Goal: Obtain resource: Download file/media

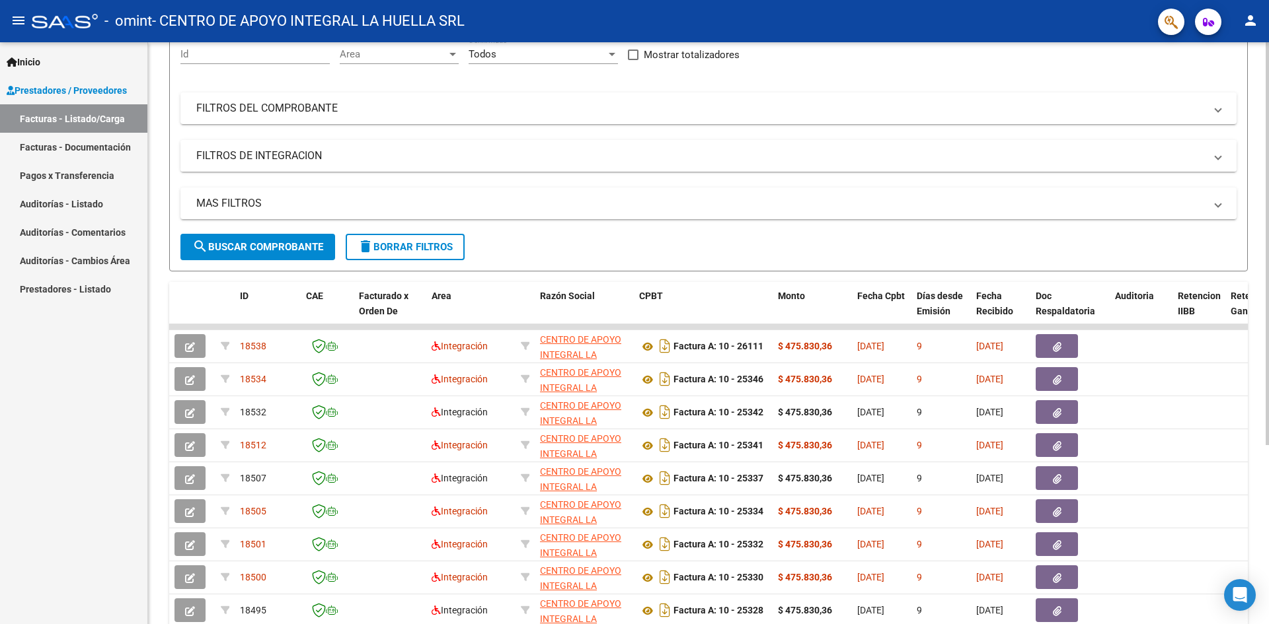
scroll to position [66, 0]
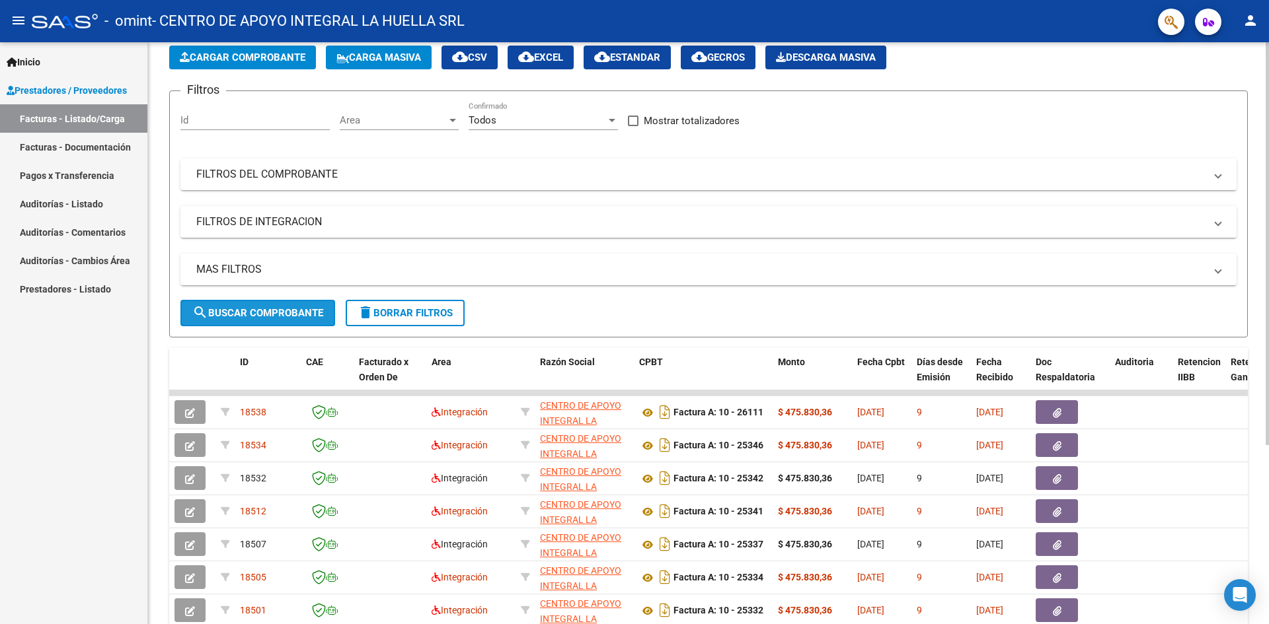
click at [264, 309] on span "search Buscar Comprobante" at bounding box center [257, 313] width 131 height 12
click at [278, 178] on mat-panel-title "FILTROS DEL COMPROBANTE" at bounding box center [700, 174] width 1008 height 15
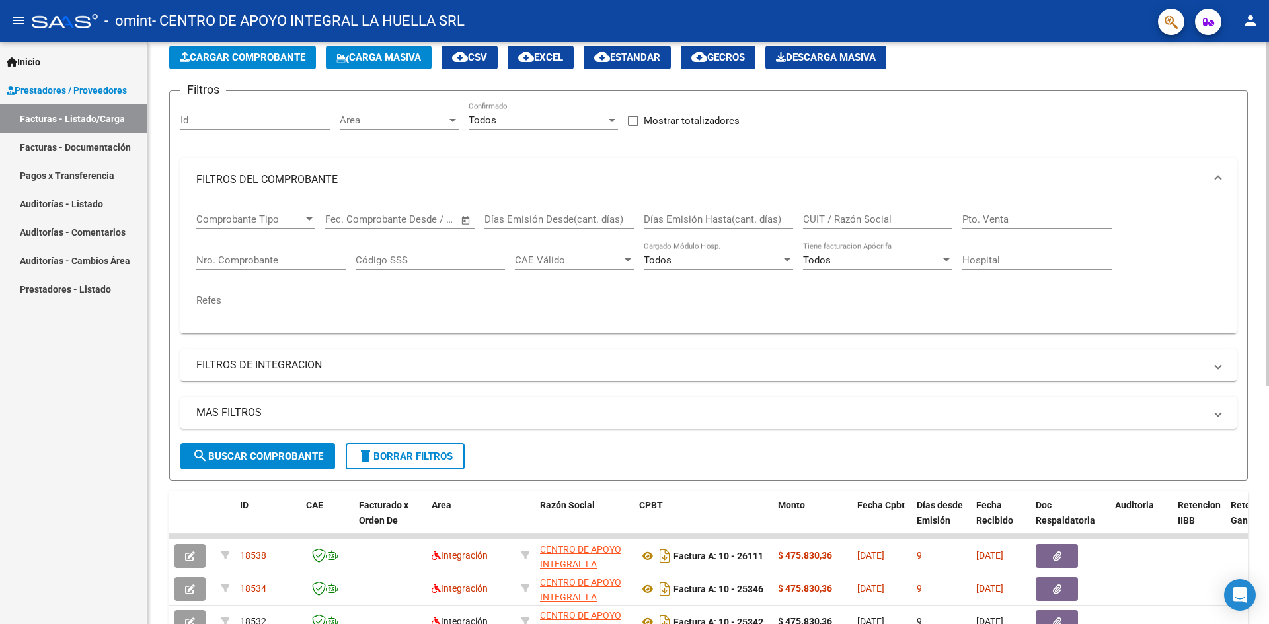
click at [701, 149] on div "Filtros Id Area Area Todos Confirmado Mostrar totalizadores FILTROS DEL COMPROB…" at bounding box center [708, 273] width 1056 height 342
click at [267, 262] on input "Nro. Comprobante" at bounding box center [270, 260] width 149 height 12
click at [298, 458] on span "search Buscar Comprobante" at bounding box center [257, 457] width 131 height 12
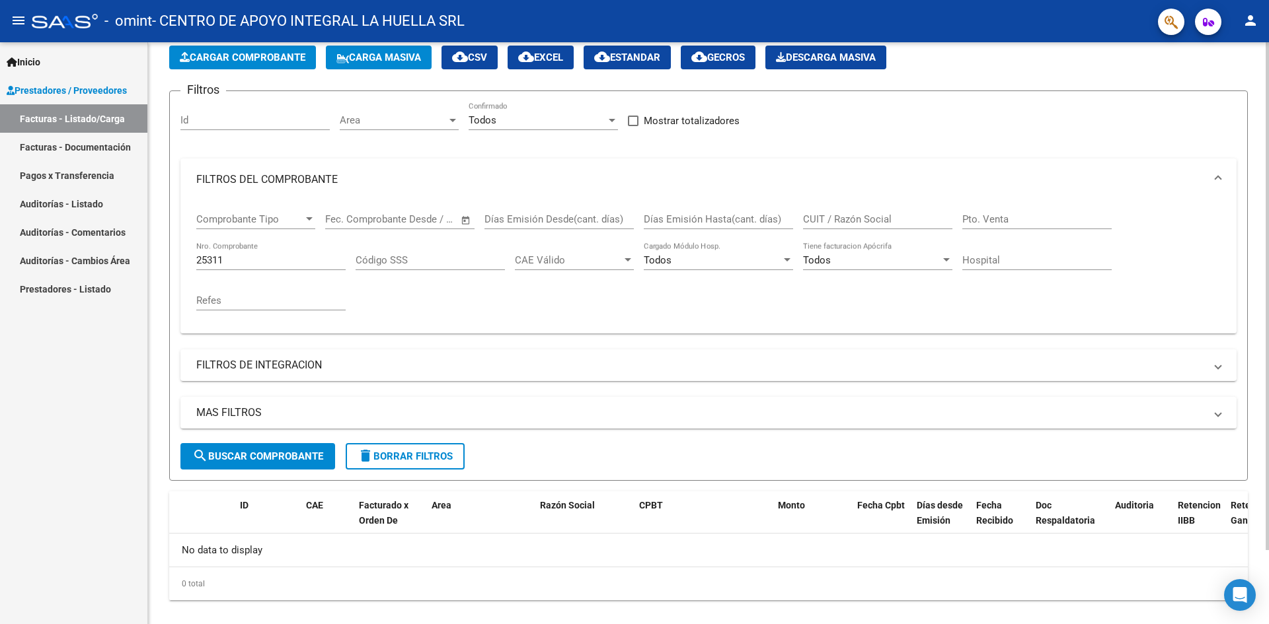
click at [193, 256] on div "Comprobante Tipo Comprobante Tipo Fecha inicio – Fecha fin Fec. Comprobante Des…" at bounding box center [708, 267] width 1056 height 133
click at [200, 259] on input "25311" at bounding box center [270, 260] width 149 height 12
click at [196, 258] on div "Comprobante Tipo Comprobante Tipo Fecha inicio – Fecha fin Fec. Comprobante Des…" at bounding box center [708, 267] width 1056 height 133
click at [200, 260] on input "25311" at bounding box center [270, 260] width 149 height 12
drag, startPoint x: 202, startPoint y: 265, endPoint x: 193, endPoint y: 262, distance: 9.2
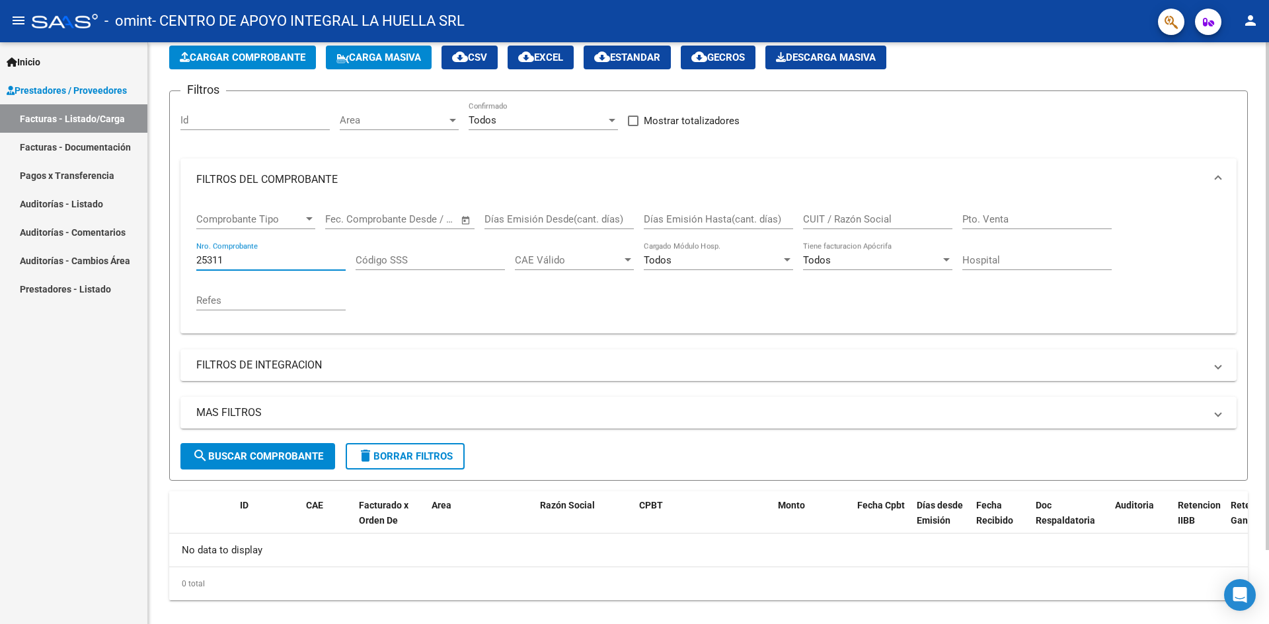
click at [193, 262] on div "Comprobante Tipo Comprobante Tipo Fecha inicio – Fecha fin Fec. Comprobante Des…" at bounding box center [708, 267] width 1056 height 133
type input "10255311"
click at [309, 220] on div at bounding box center [309, 218] width 7 height 3
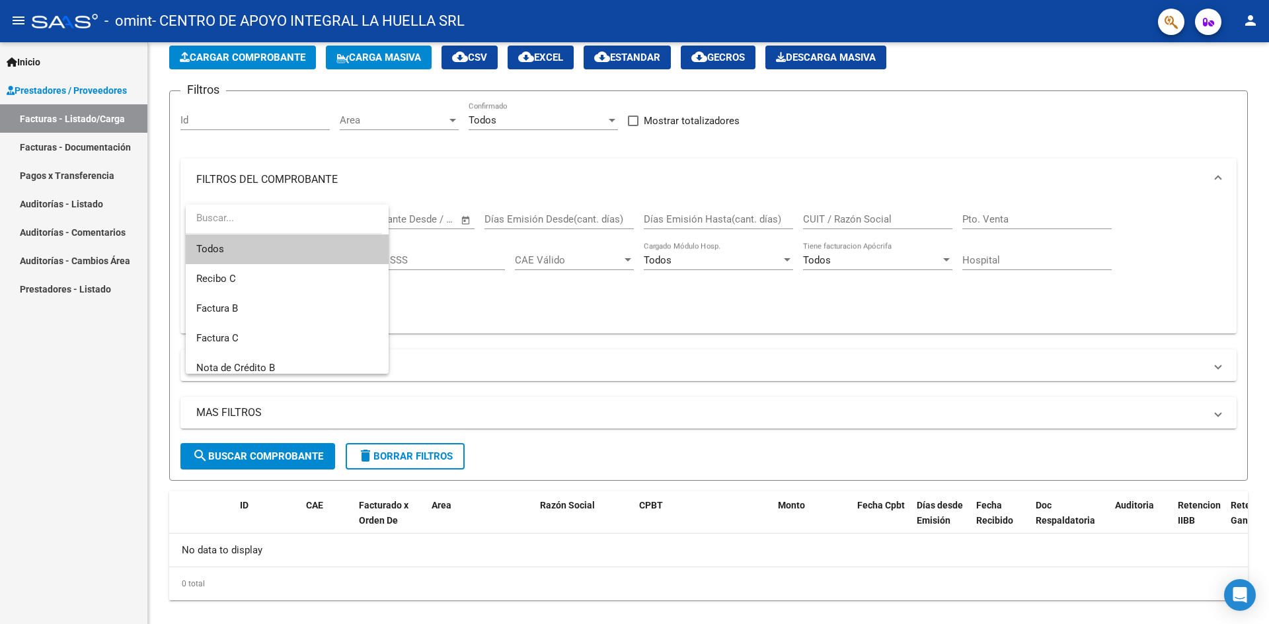
click at [546, 316] on div at bounding box center [634, 312] width 1269 height 624
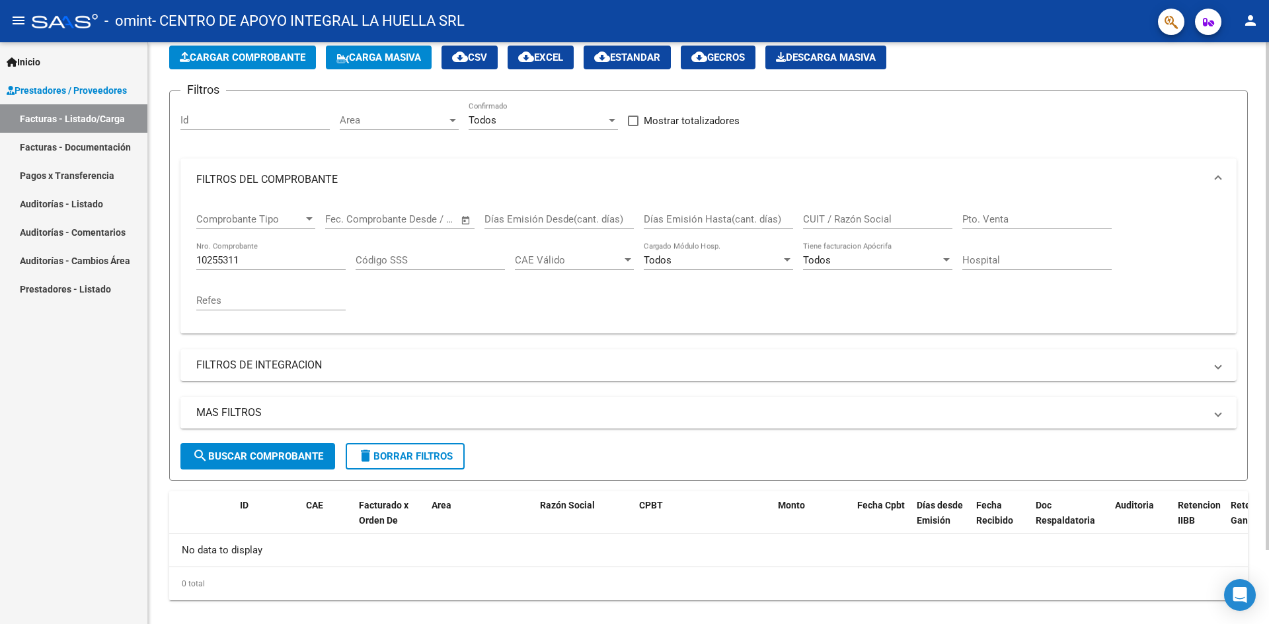
click at [283, 403] on mat-expansion-panel-header "MAS FILTROS" at bounding box center [708, 413] width 1056 height 32
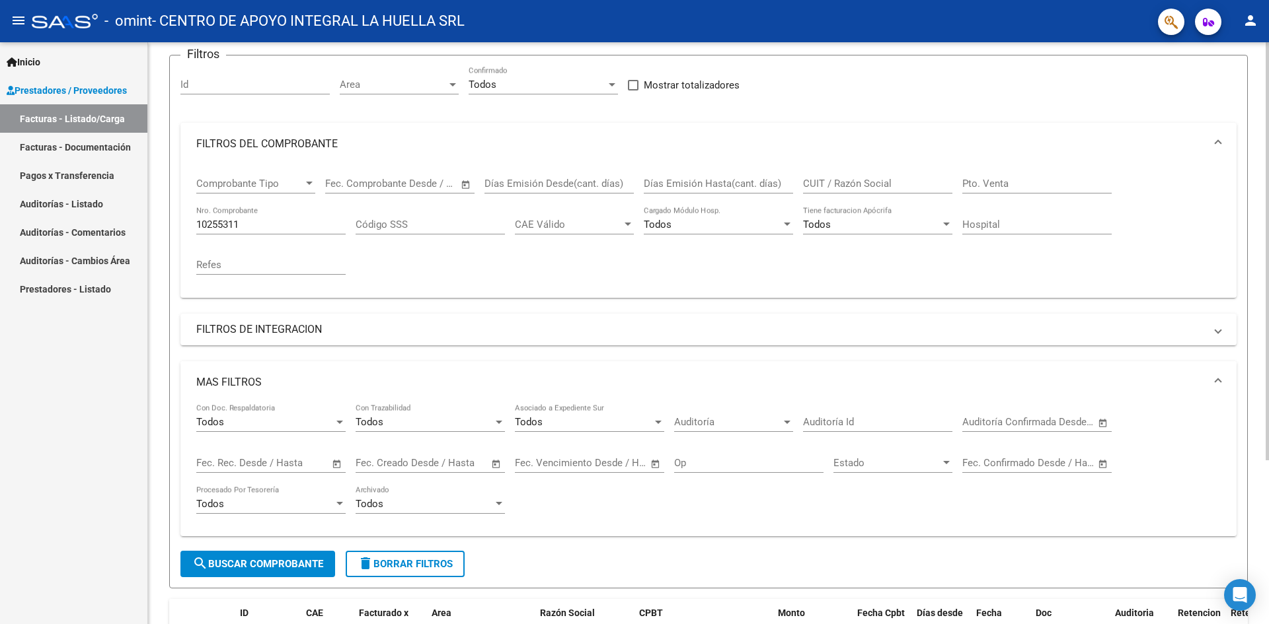
scroll to position [132, 0]
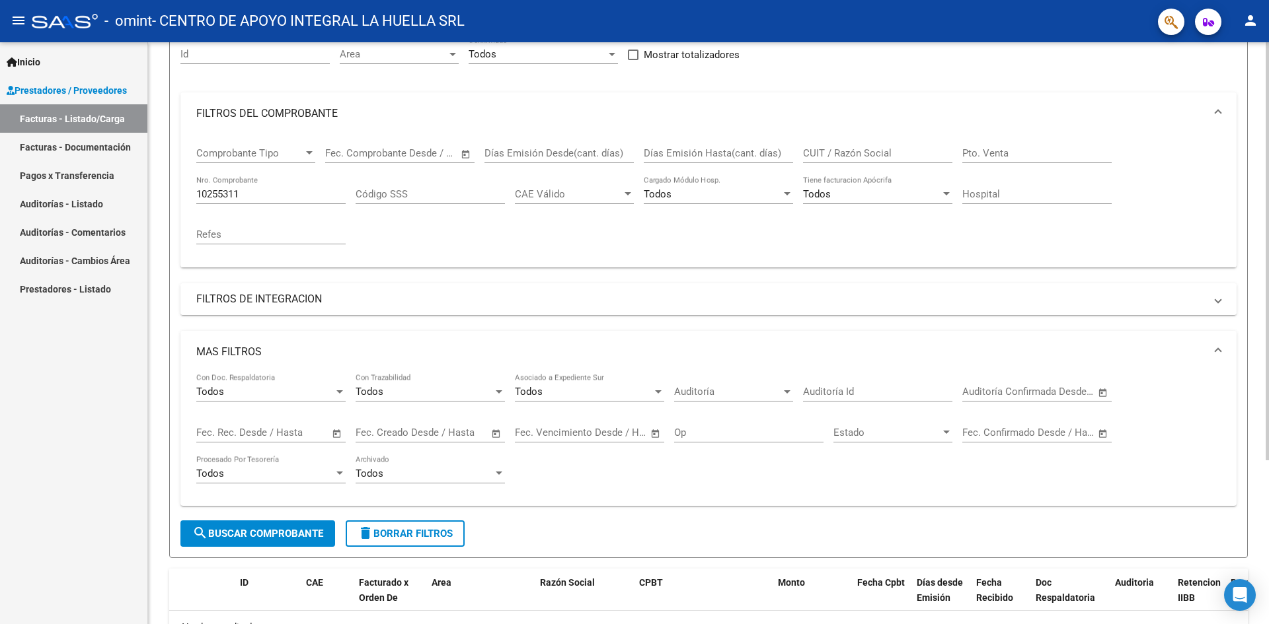
click at [337, 303] on mat-panel-title "FILTROS DE INTEGRACION" at bounding box center [700, 299] width 1008 height 15
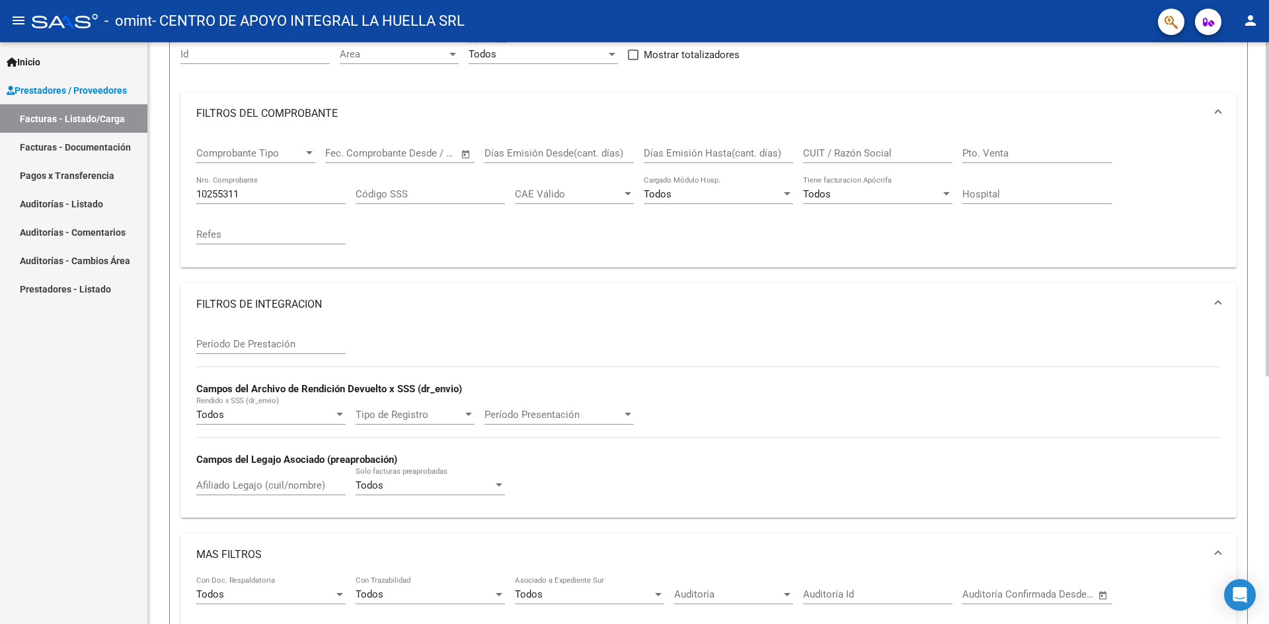
click at [257, 339] on input "Período De Prestación" at bounding box center [270, 344] width 149 height 12
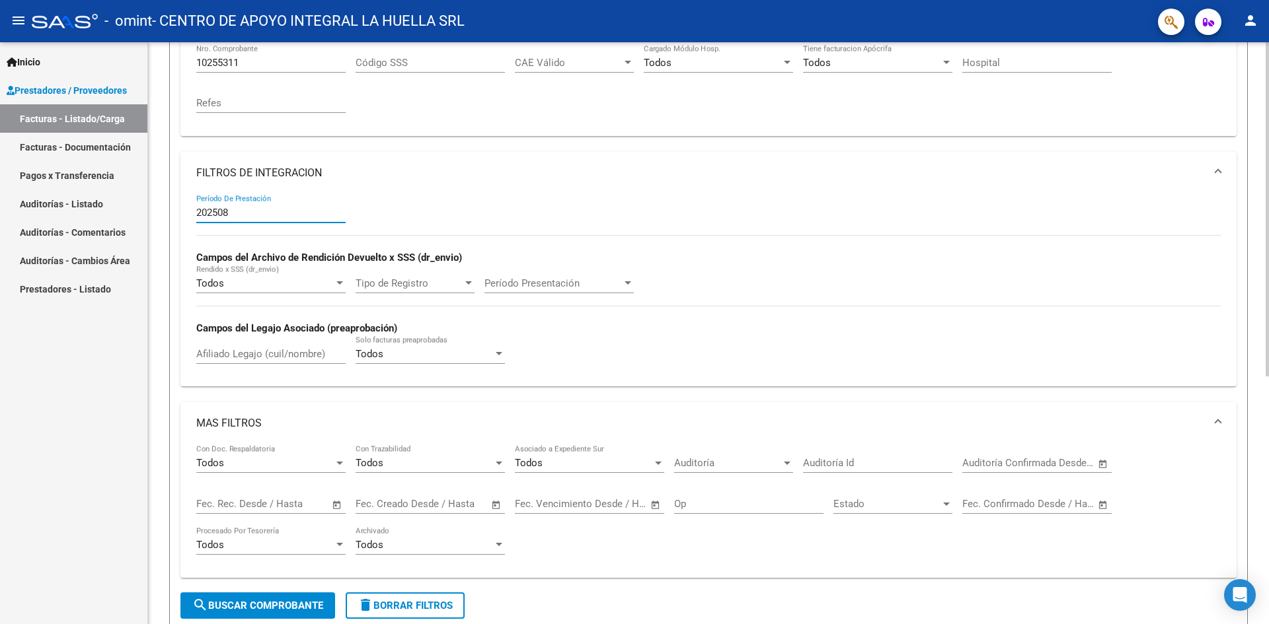
scroll to position [264, 0]
type input "202508"
click at [268, 605] on span "search Buscar Comprobante" at bounding box center [257, 605] width 131 height 12
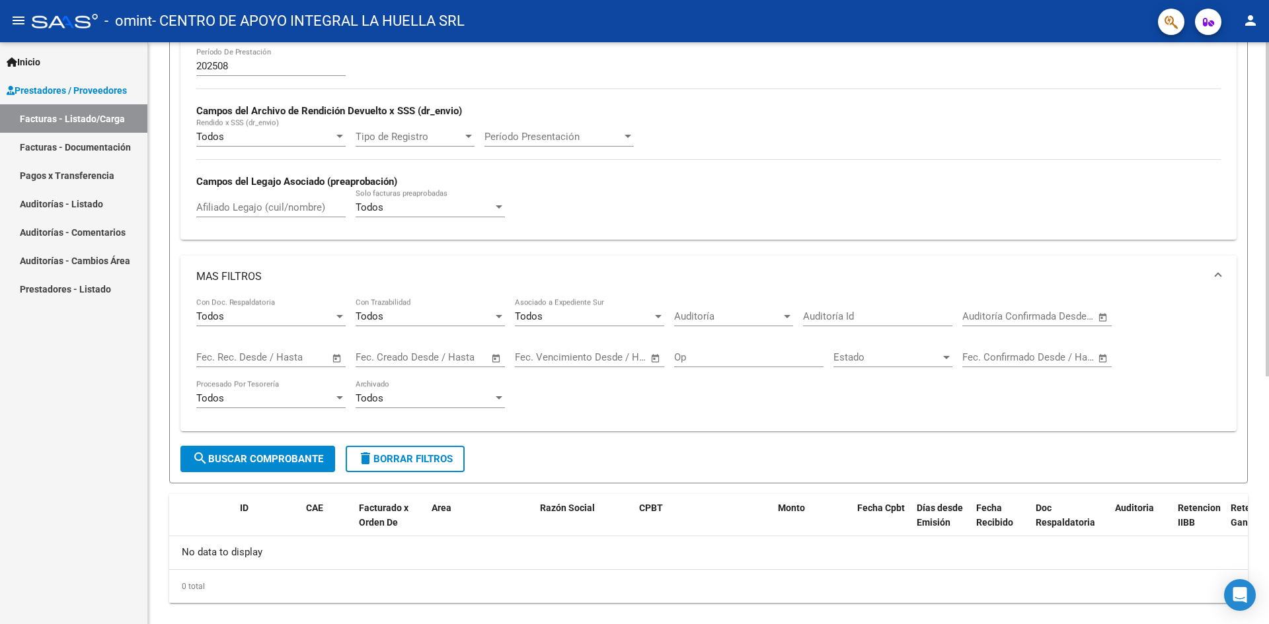
scroll to position [431, 0]
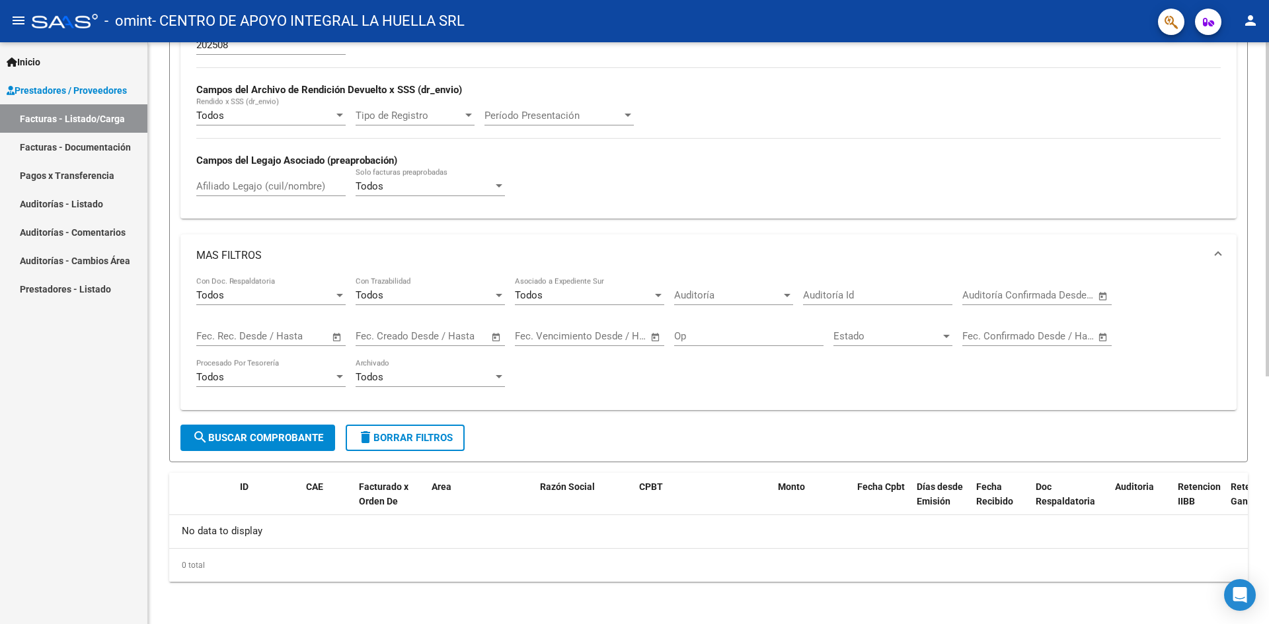
click at [266, 444] on button "search Buscar Comprobante" at bounding box center [257, 438] width 155 height 26
click at [425, 433] on span "delete Borrar Filtros" at bounding box center [404, 438] width 95 height 12
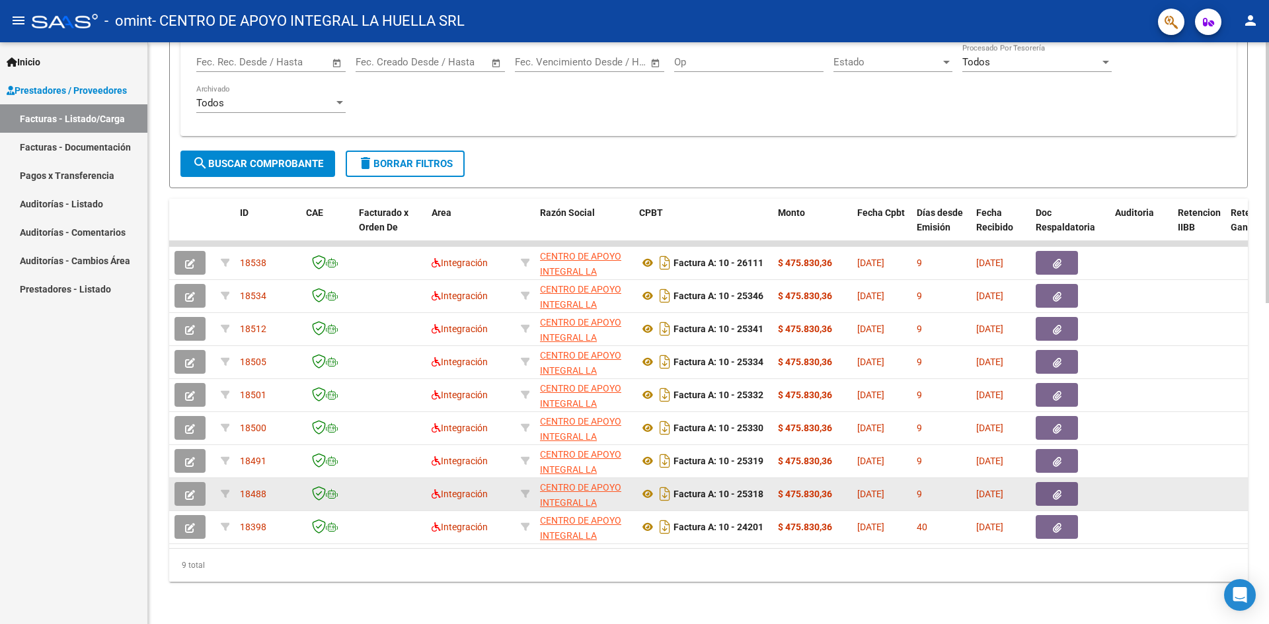
scroll to position [716, 0]
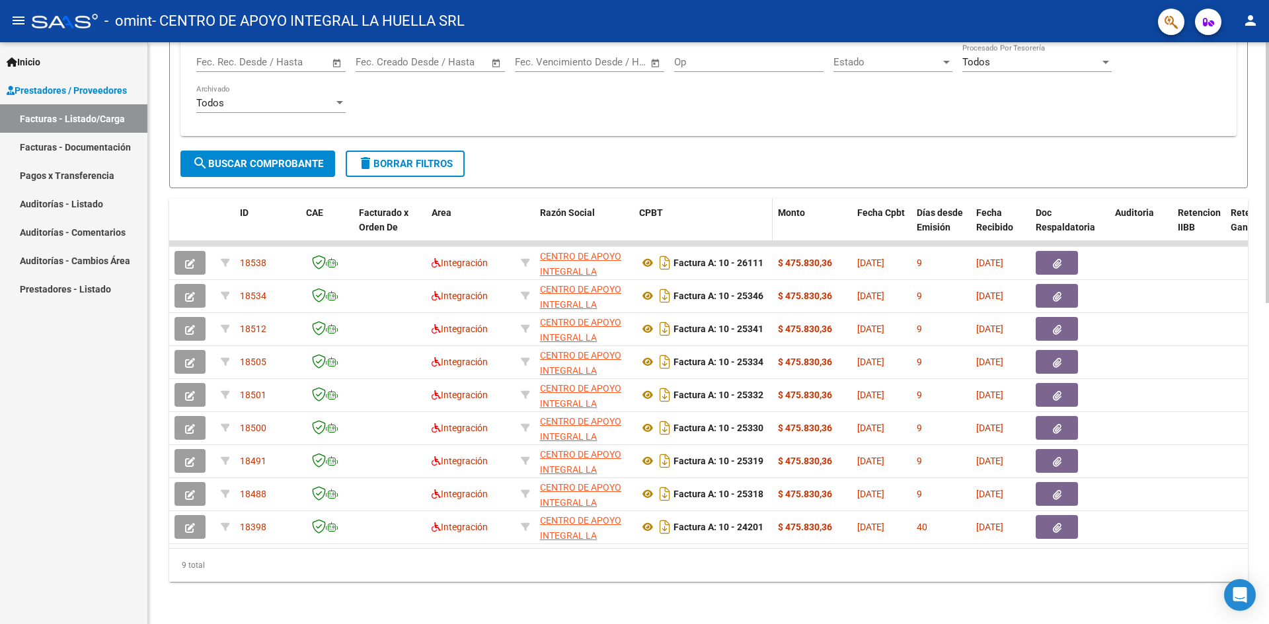
click at [751, 210] on div "CPBT" at bounding box center [703, 212] width 128 height 15
click at [644, 207] on span "CPBT" at bounding box center [651, 212] width 24 height 11
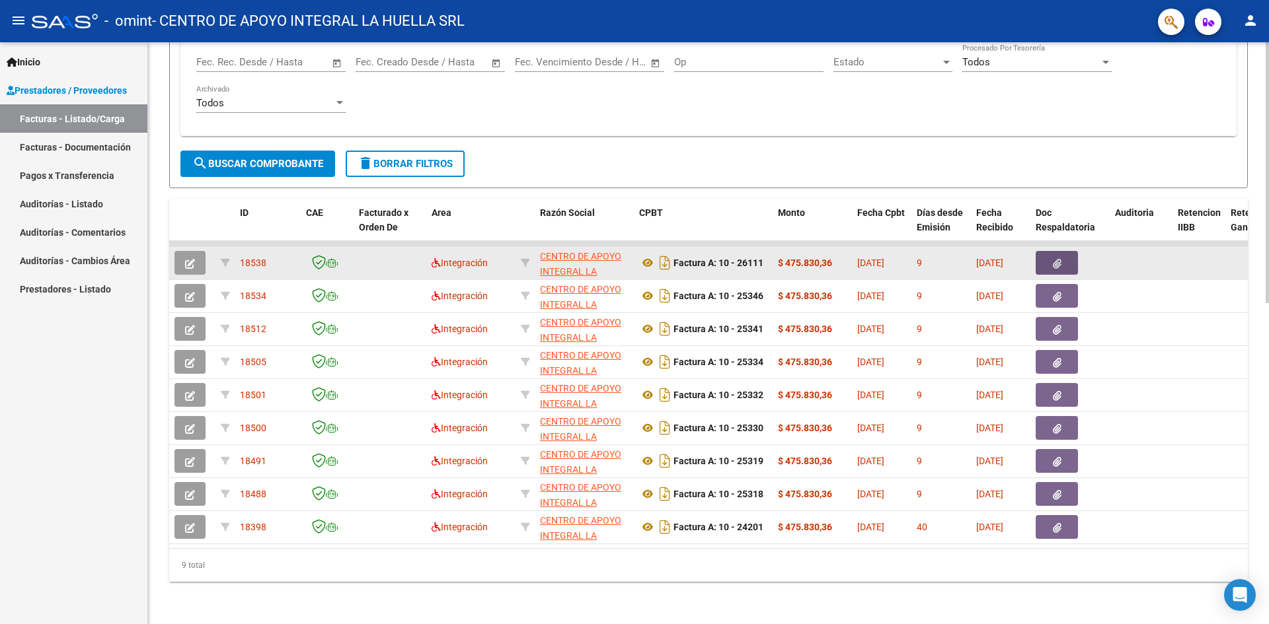
click at [1053, 259] on icon "button" at bounding box center [1057, 264] width 9 height 10
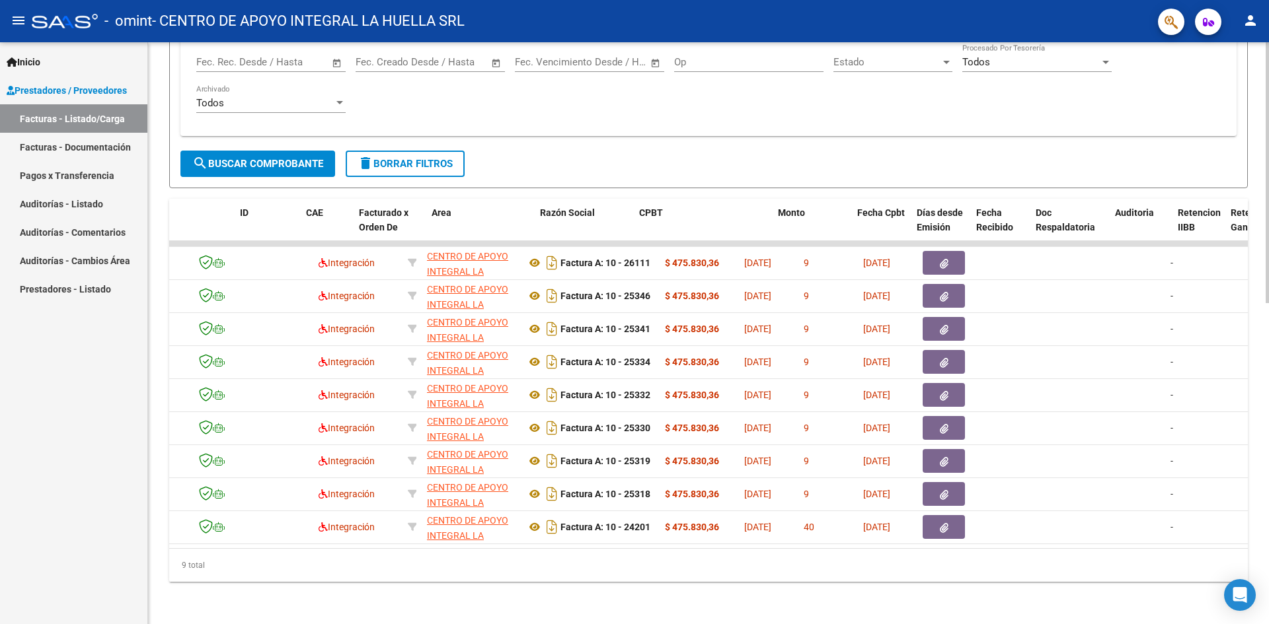
scroll to position [0, 0]
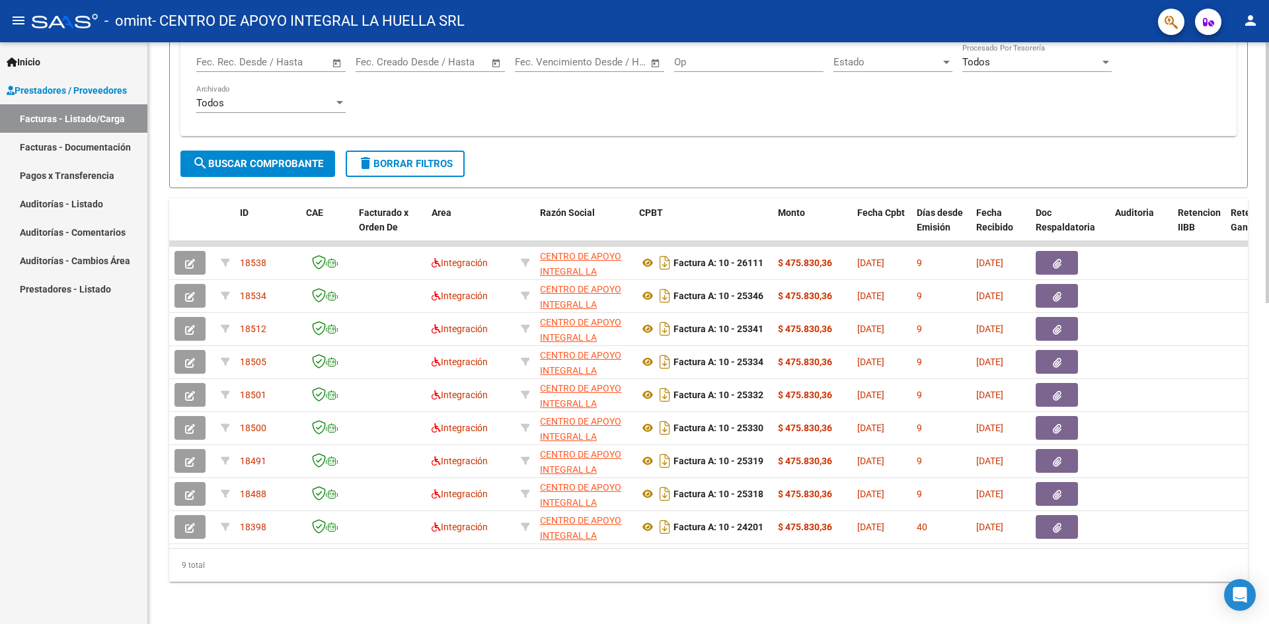
click at [176, 547] on datatable-body "18538 Integración CENTRO DE APOYO INTEGRAL LA HUELLA SRL 30716231107 Factura A:…" at bounding box center [708, 394] width 1078 height 307
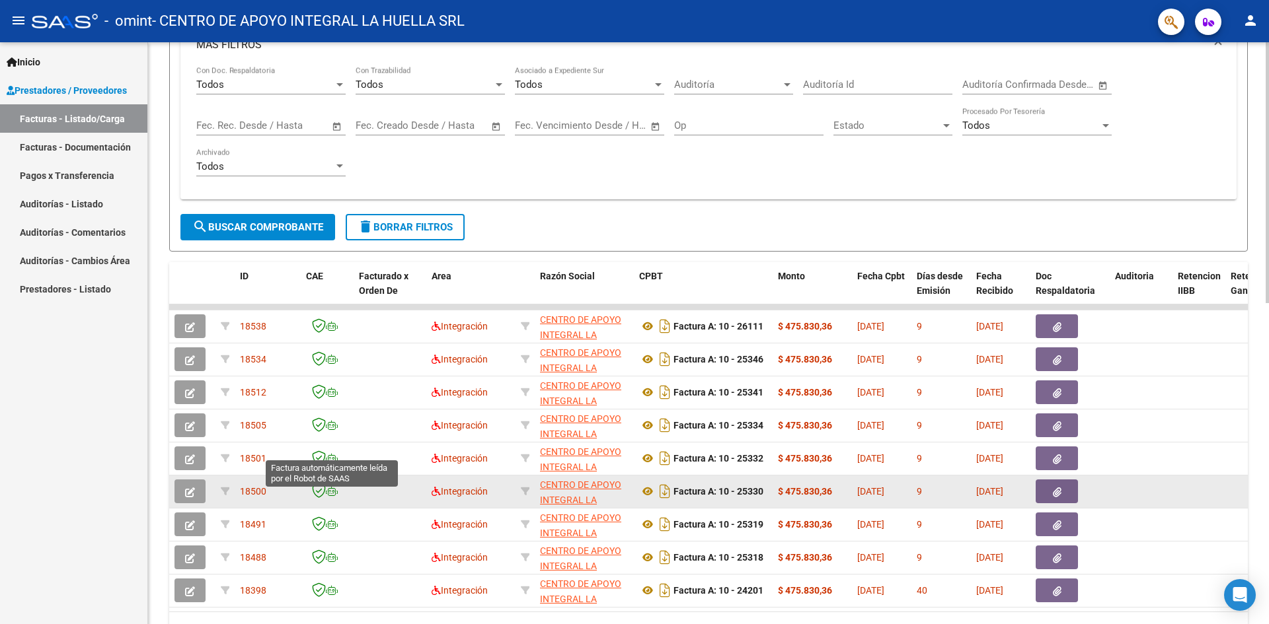
scroll to position [716, 0]
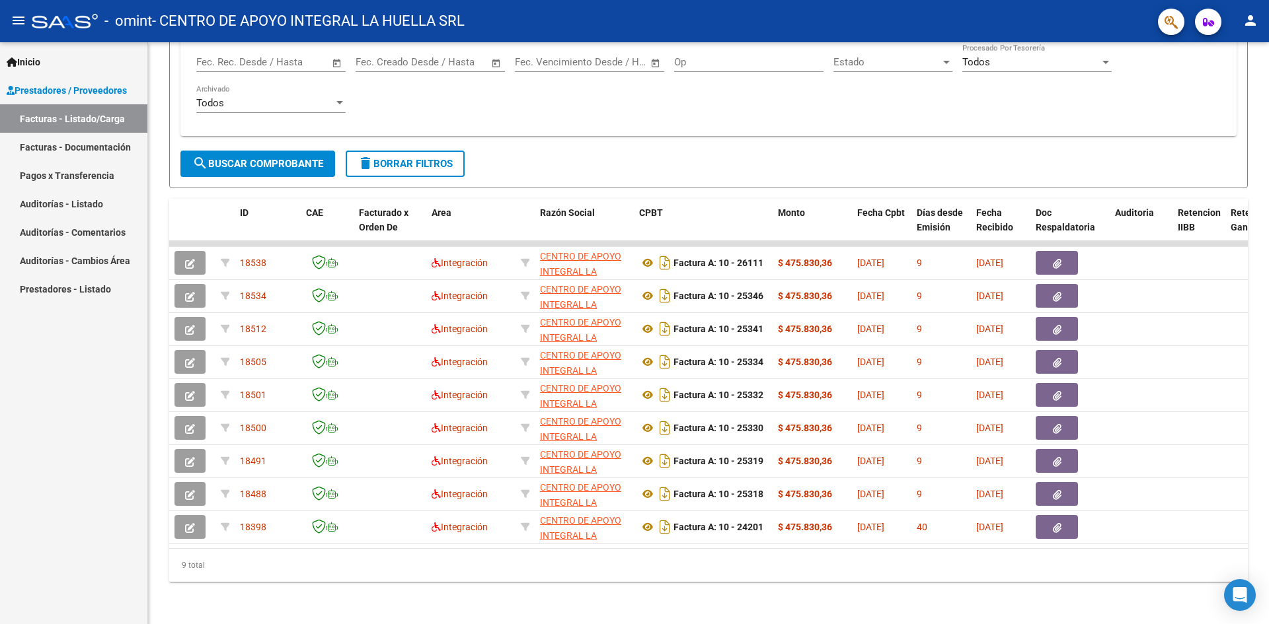
click at [36, 59] on span "Inicio" at bounding box center [24, 62] width 34 height 15
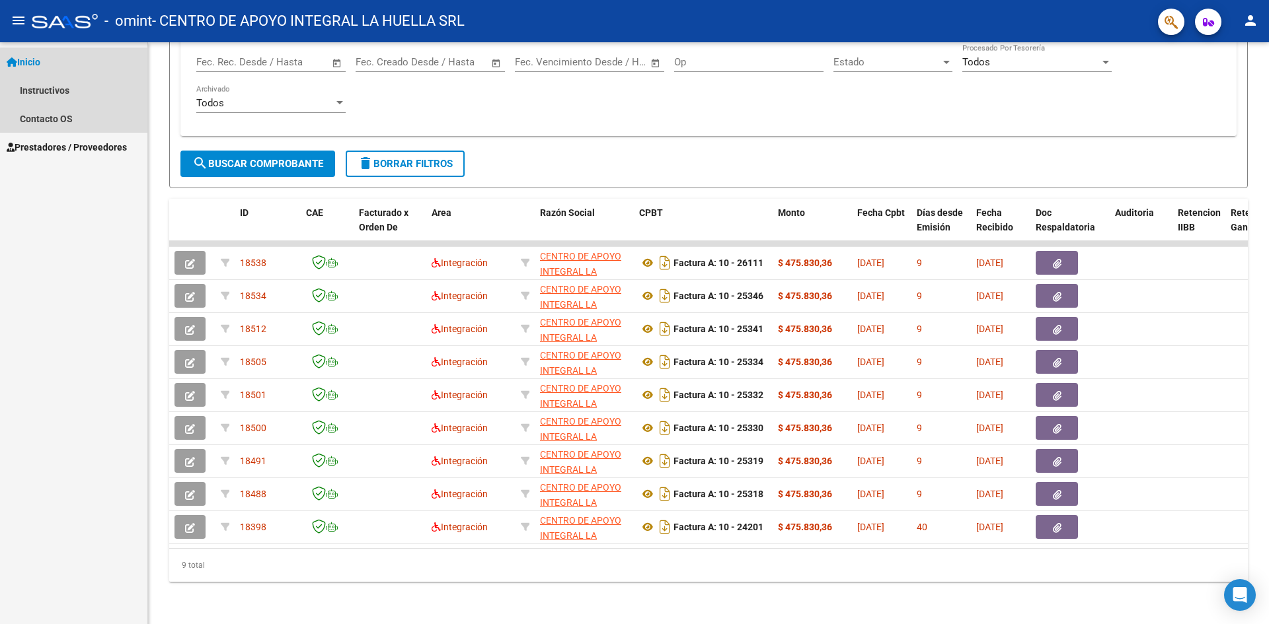
click at [36, 59] on span "Inicio" at bounding box center [24, 62] width 34 height 15
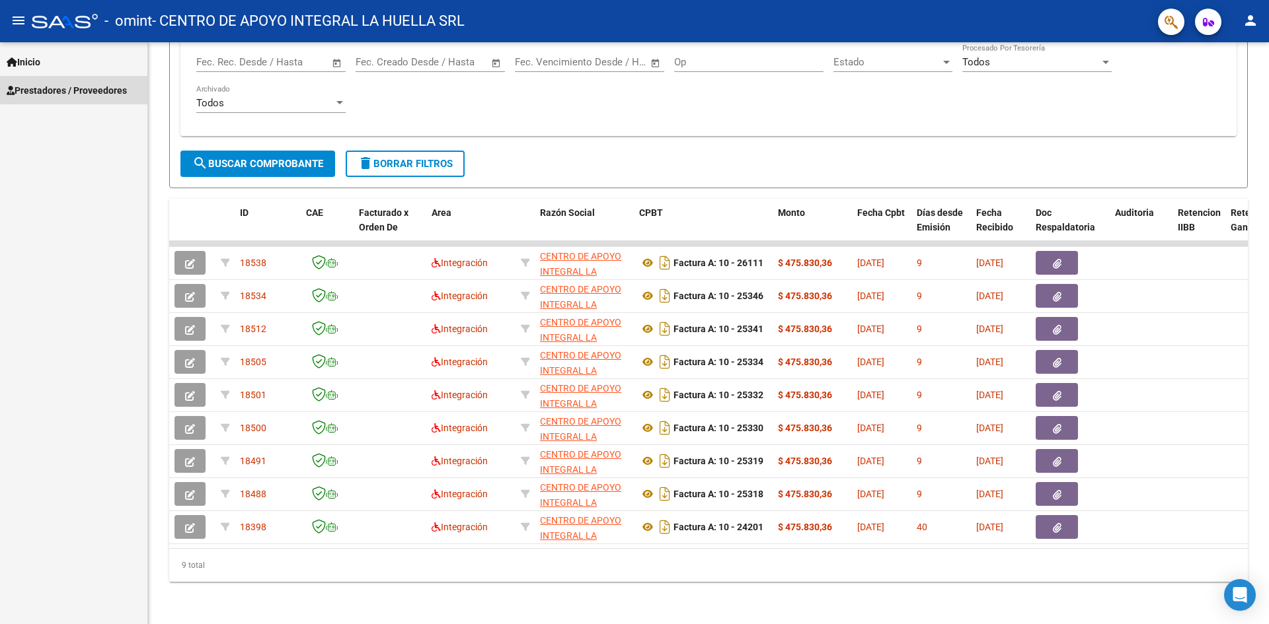
click at [33, 88] on span "Prestadores / Proveedores" at bounding box center [67, 90] width 120 height 15
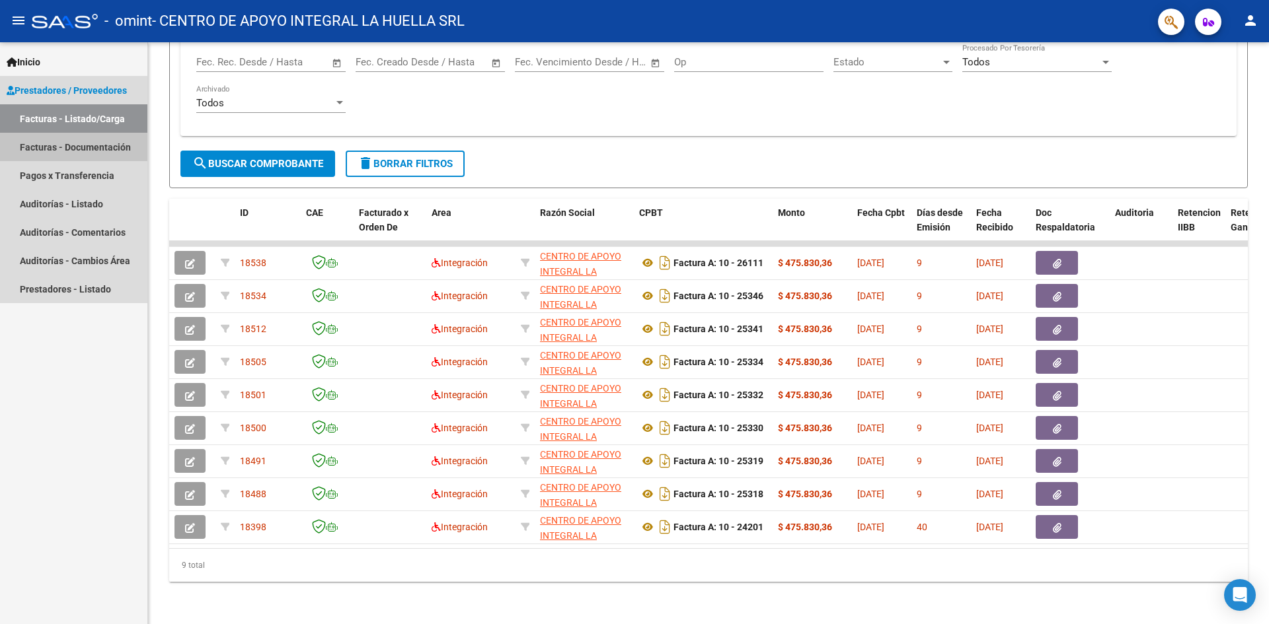
click at [52, 145] on link "Facturas - Documentación" at bounding box center [73, 147] width 147 height 28
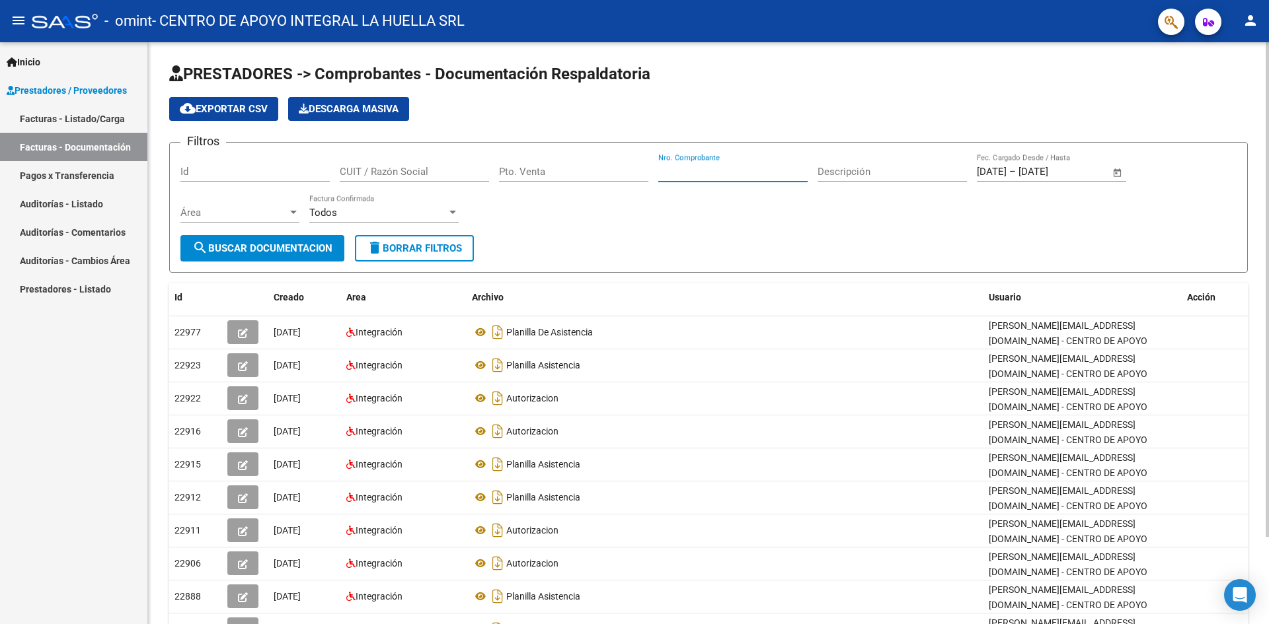
click at [679, 167] on input "Nro. Comprobante" at bounding box center [732, 172] width 149 height 12
click at [672, 168] on input "1025311" at bounding box center [732, 172] width 149 height 12
type input "25311"
click at [555, 170] on input "Pto. Venta" at bounding box center [573, 172] width 149 height 12
type input "10"
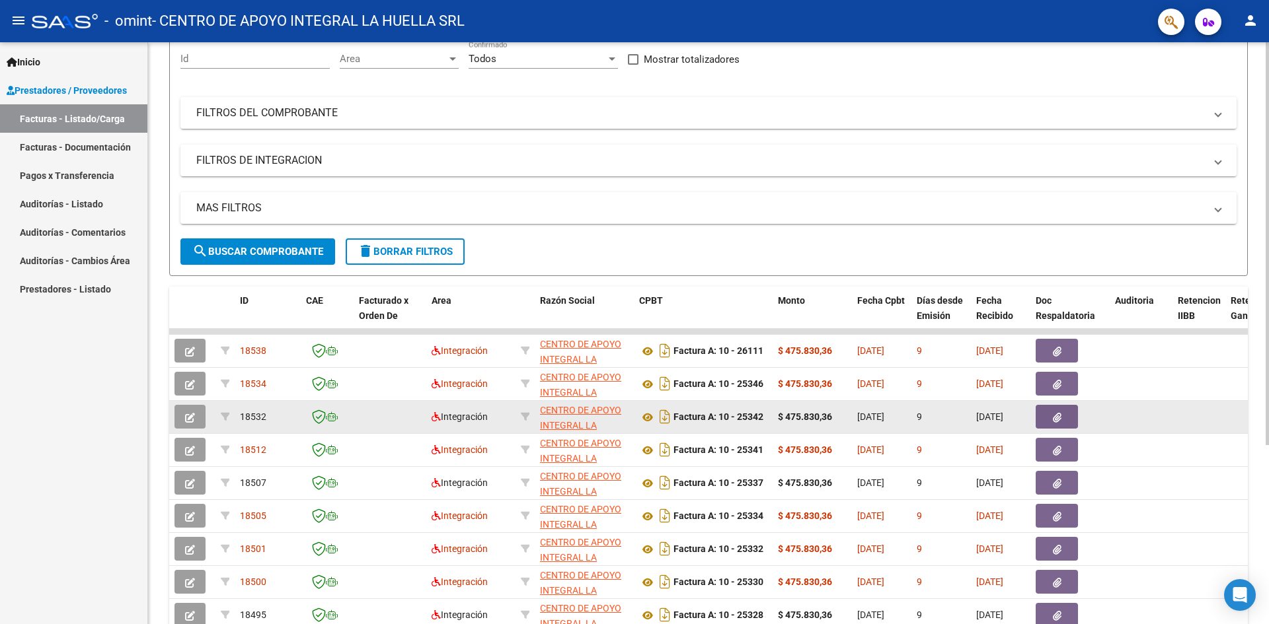
scroll to position [258, 0]
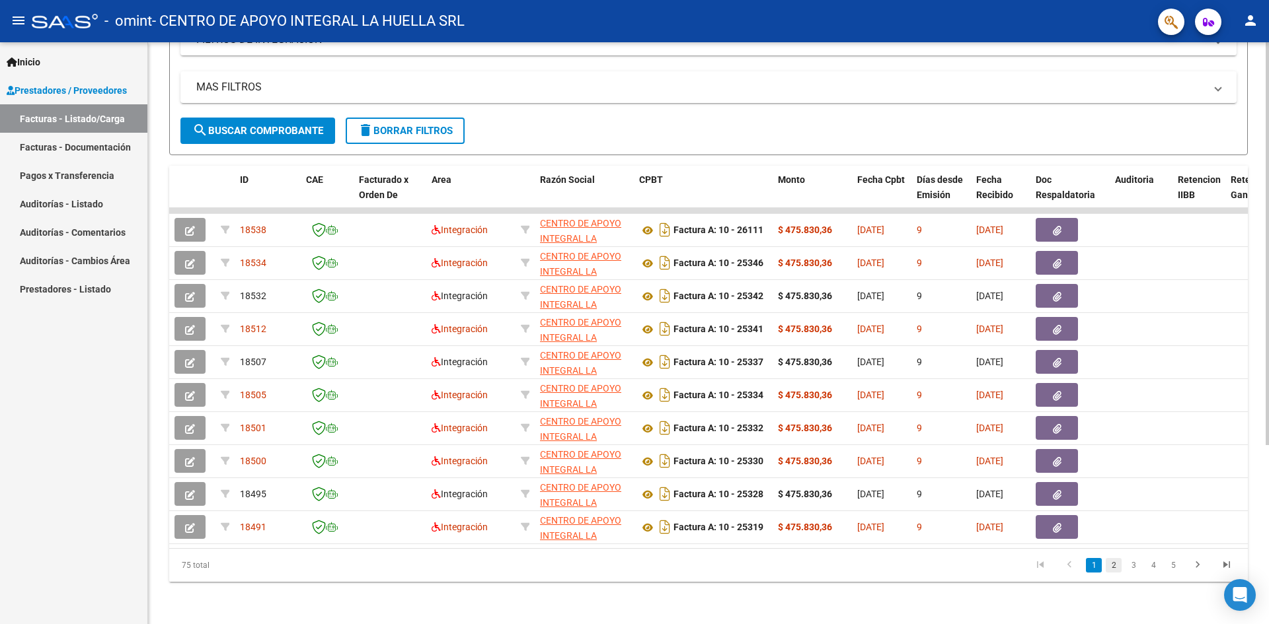
click at [1114, 567] on link "2" at bounding box center [1113, 565] width 16 height 15
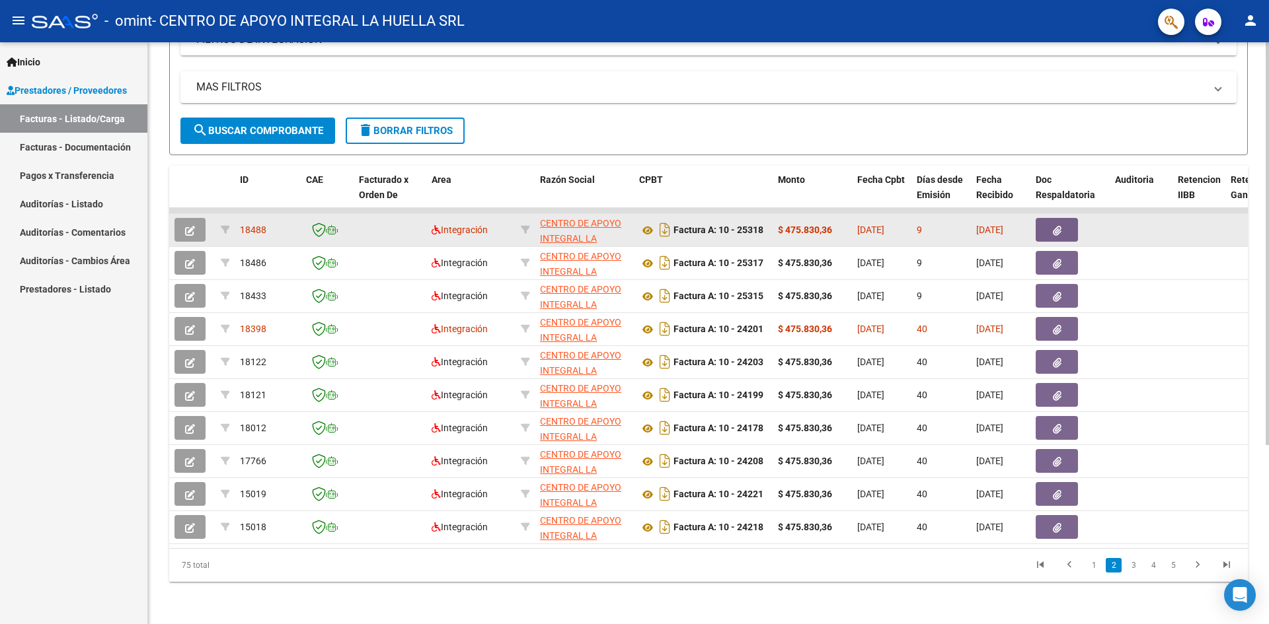
click at [1049, 218] on button "button" at bounding box center [1056, 230] width 42 height 24
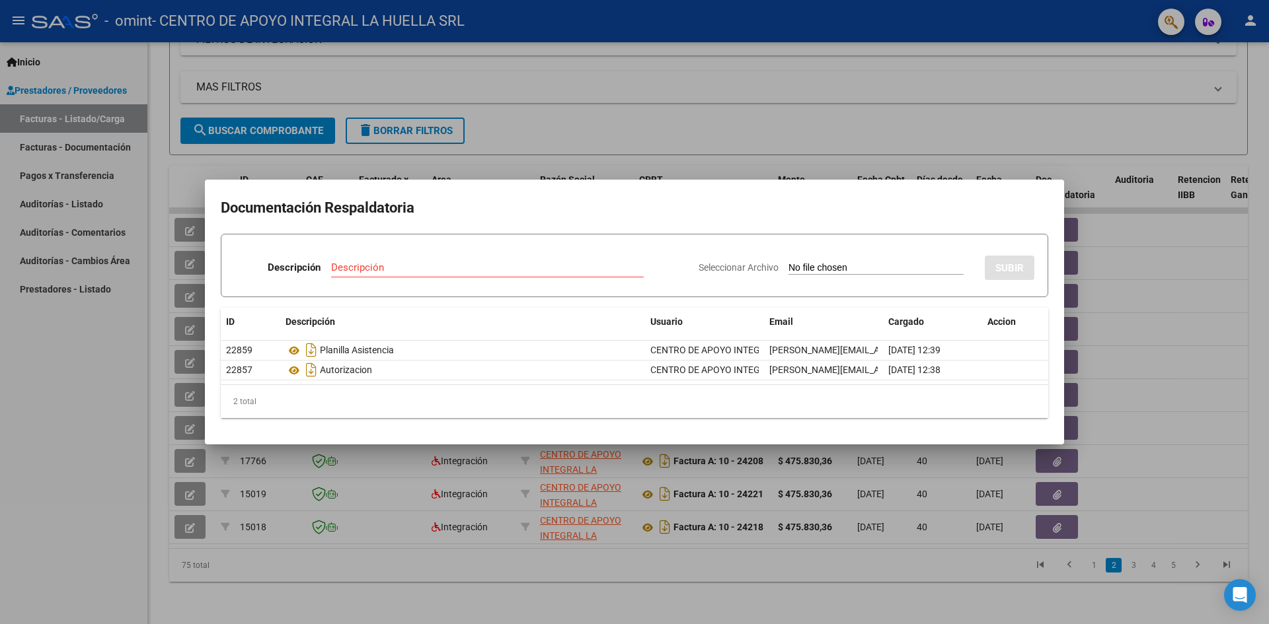
click at [1171, 347] on div at bounding box center [634, 312] width 1269 height 624
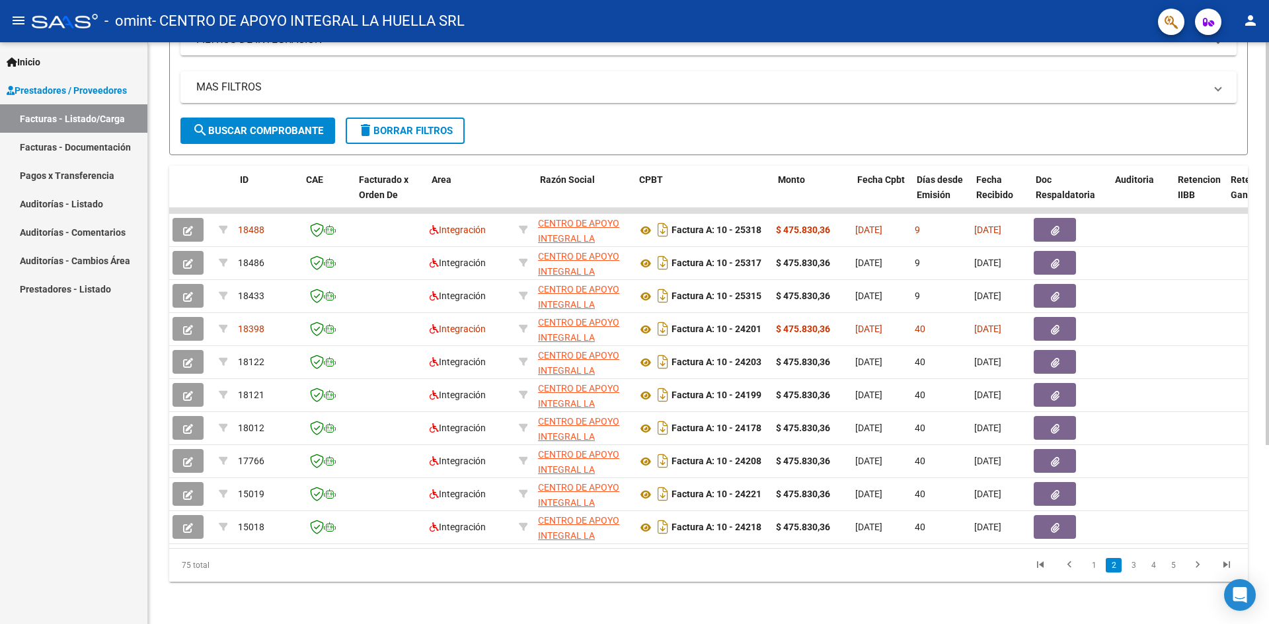
scroll to position [0, 0]
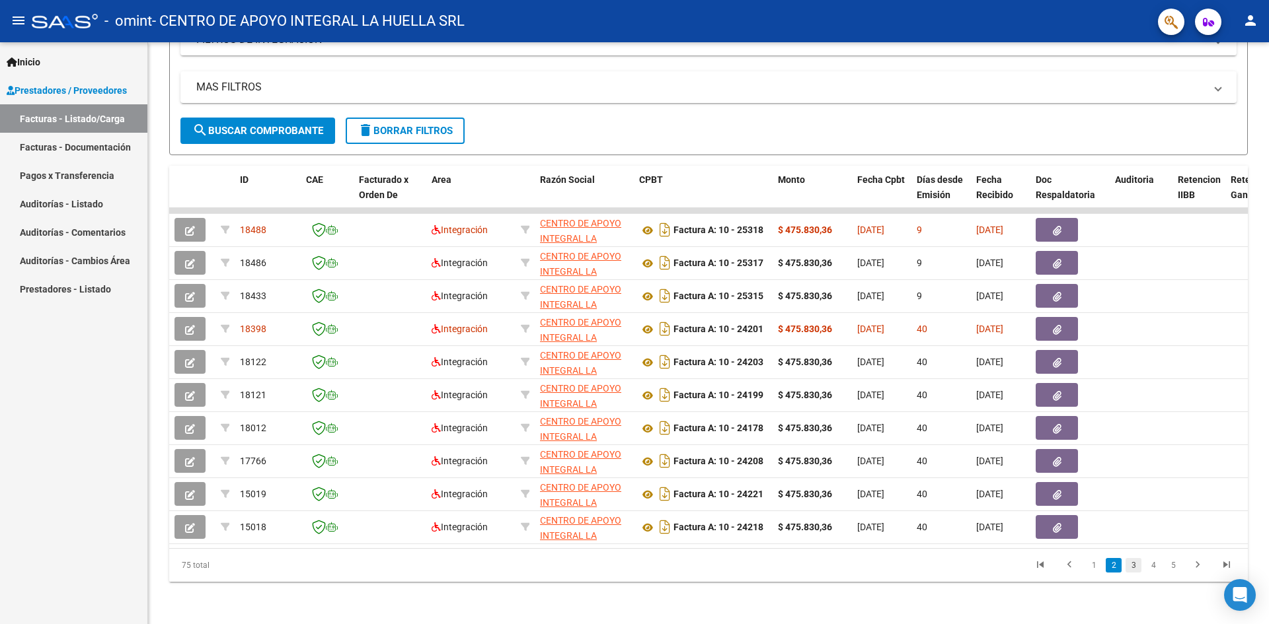
click at [1135, 567] on link "3" at bounding box center [1133, 565] width 16 height 15
click at [1153, 569] on link "4" at bounding box center [1153, 565] width 16 height 15
click at [1153, 569] on link "5" at bounding box center [1153, 565] width 16 height 15
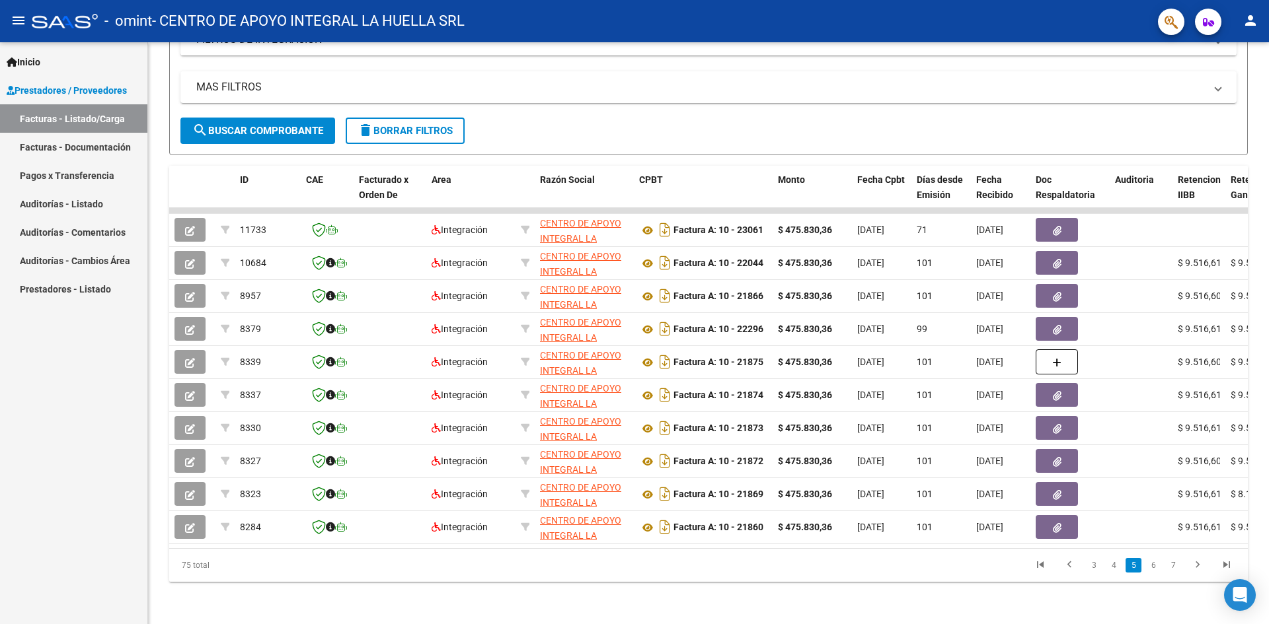
click at [1153, 569] on link "6" at bounding box center [1153, 565] width 16 height 15
click at [1153, 569] on link "7" at bounding box center [1153, 565] width 16 height 15
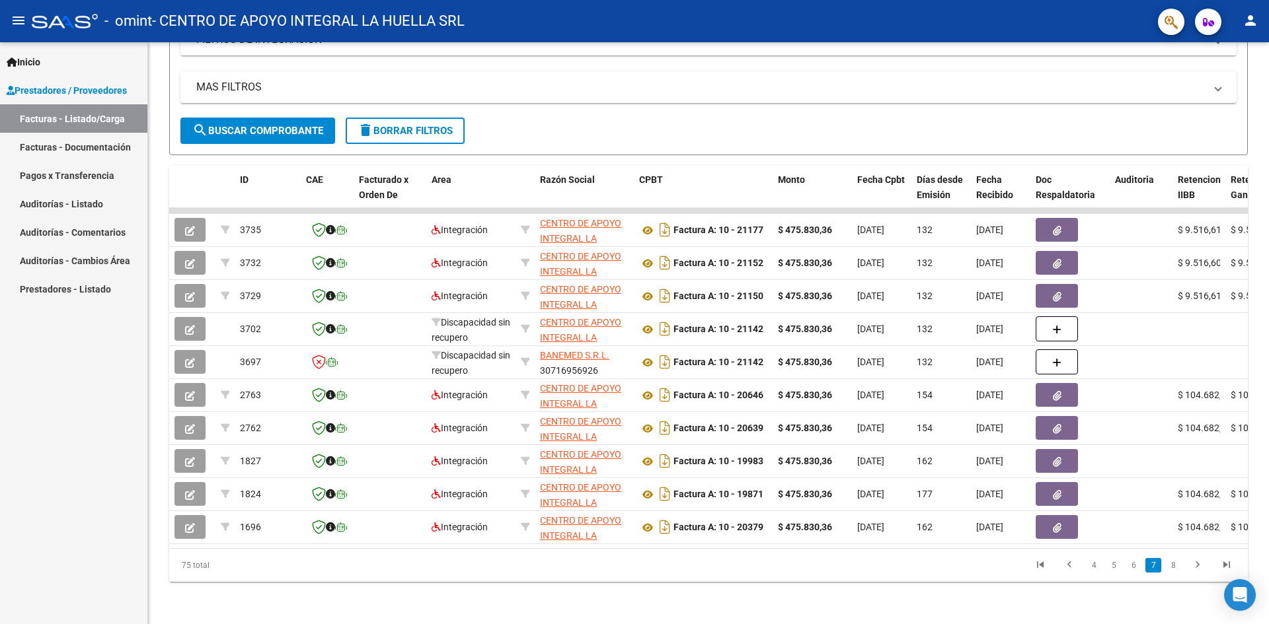
click at [1153, 569] on link "7" at bounding box center [1153, 565] width 16 height 15
click at [1041, 565] on icon "go to first page" at bounding box center [1039, 567] width 17 height 16
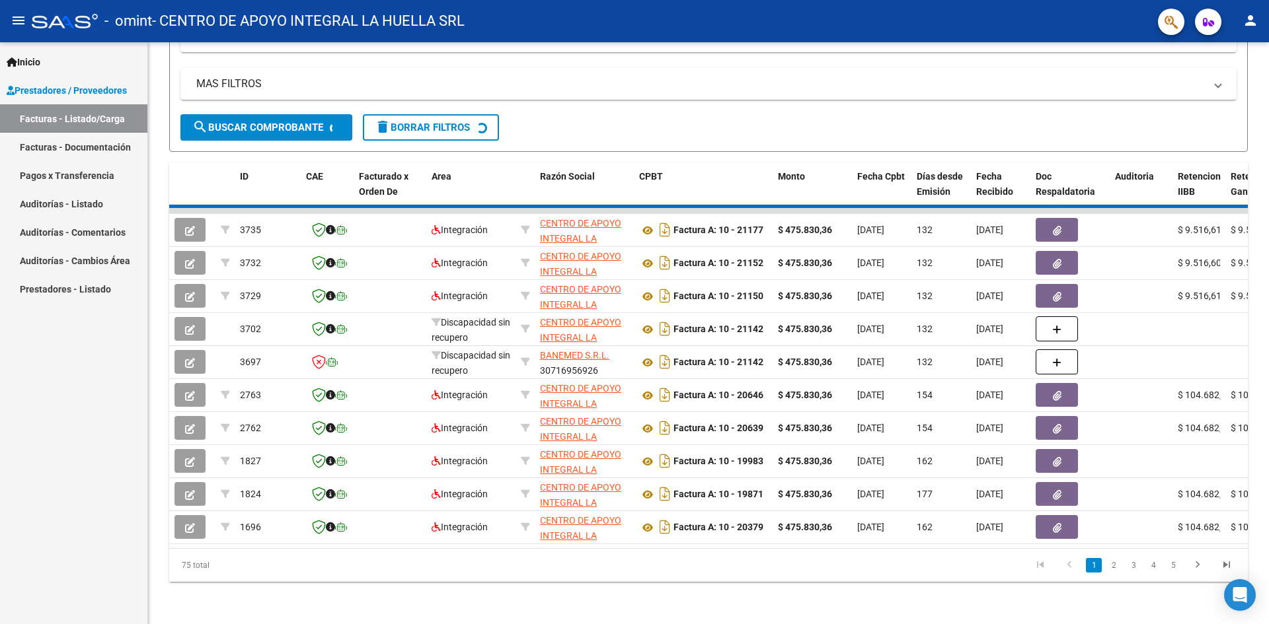
click at [1041, 565] on div "75 total 1 2 3 4 5" at bounding box center [708, 565] width 1078 height 33
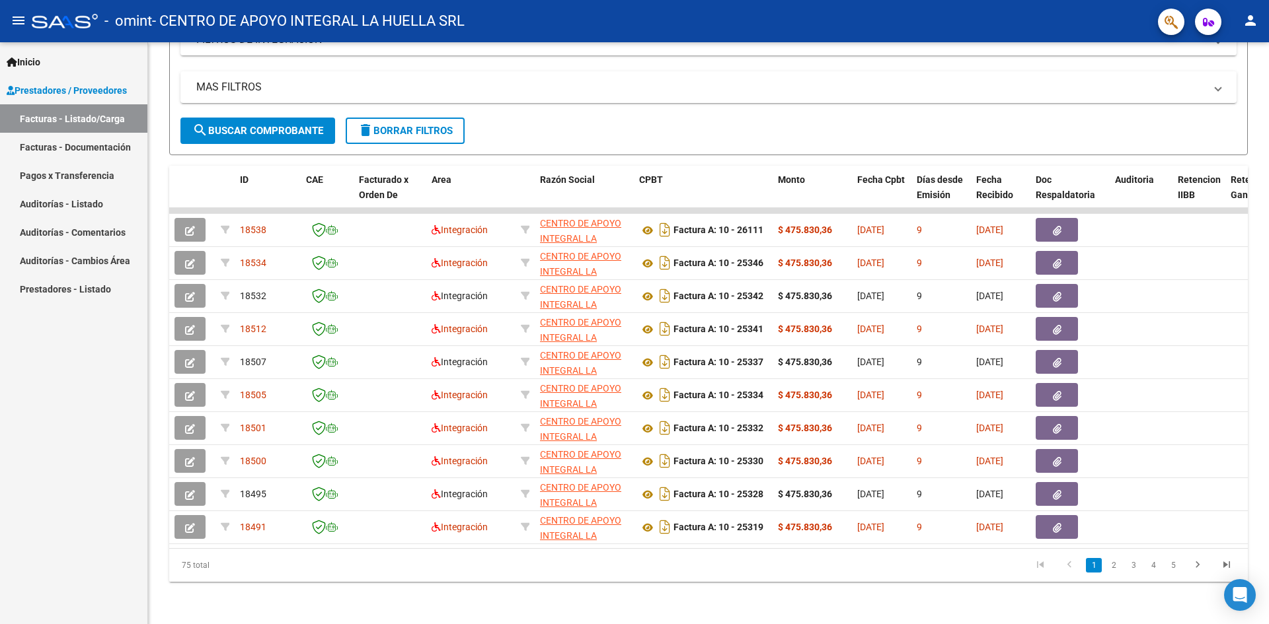
click at [1041, 565] on icon "go to first page" at bounding box center [1039, 567] width 17 height 16
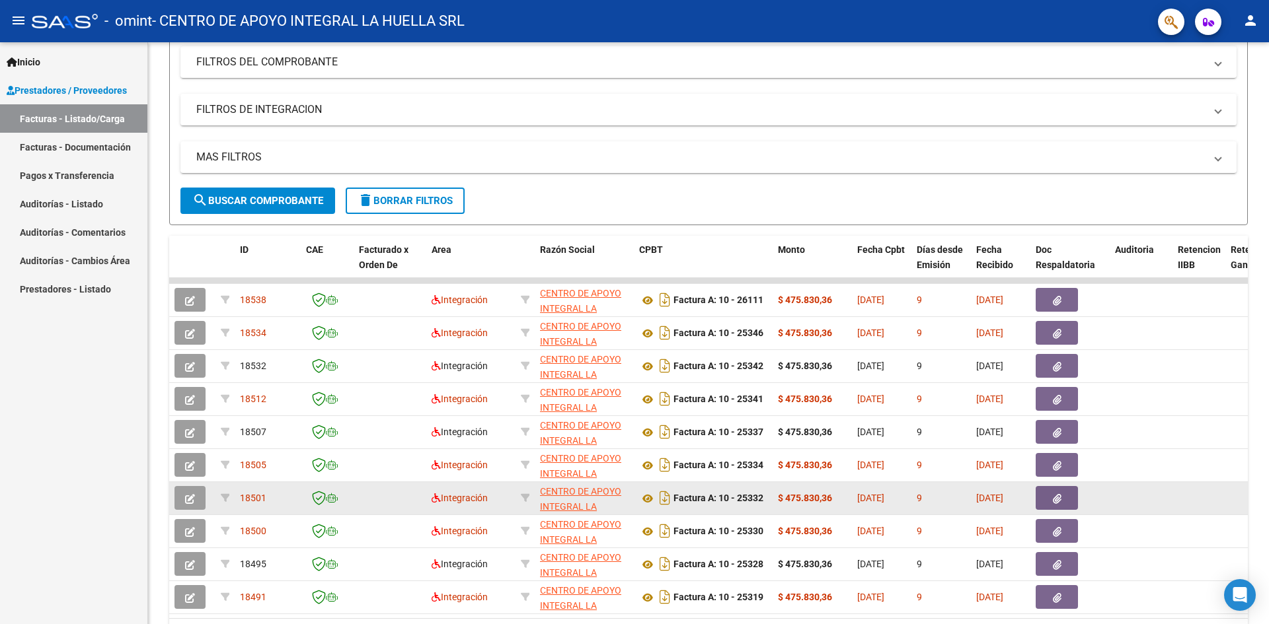
scroll to position [258, 0]
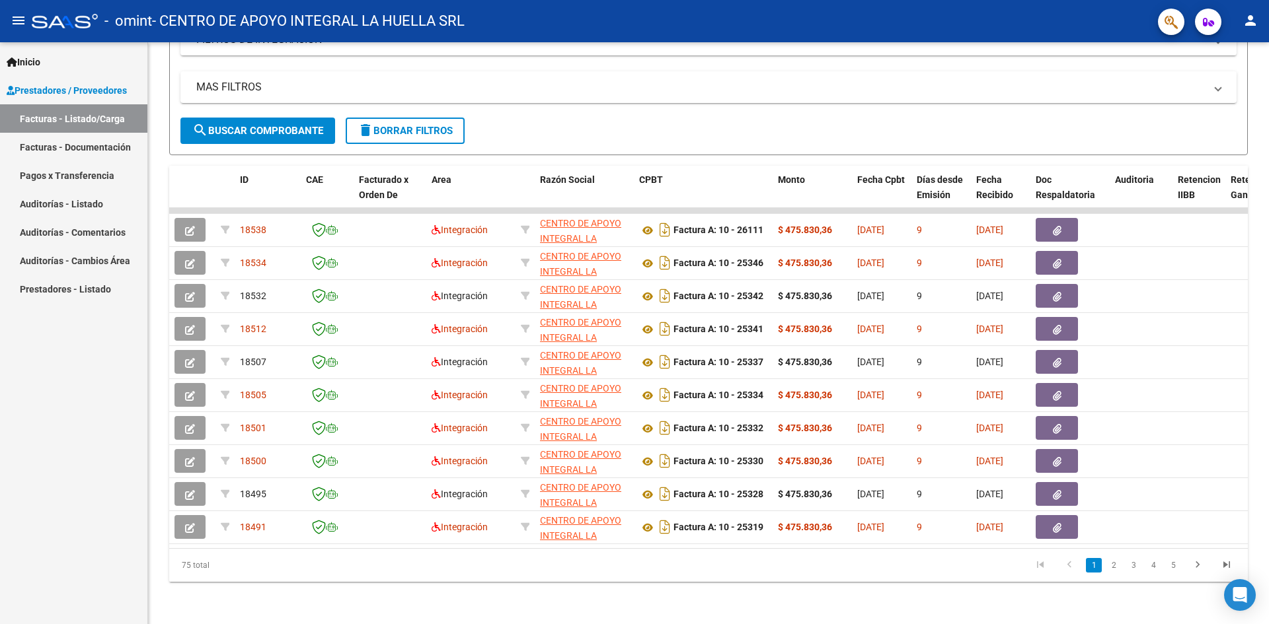
click at [1039, 565] on icon "go to first page" at bounding box center [1039, 567] width 17 height 16
click at [1105, 582] on div "Video tutorial PRESTADORES -> Listado de CPBTs Emitidos por Prestadores / Prove…" at bounding box center [708, 209] width 1121 height 831
click at [1115, 567] on link "2" at bounding box center [1113, 565] width 16 height 15
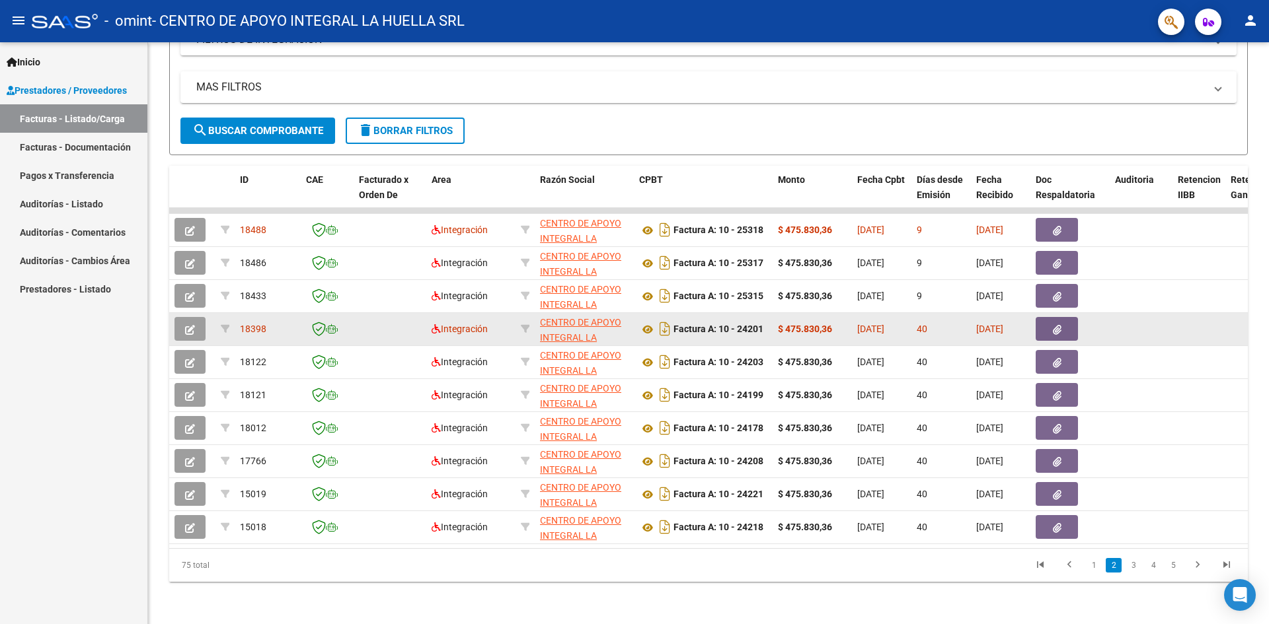
click at [248, 324] on span "18398" at bounding box center [253, 329] width 26 height 11
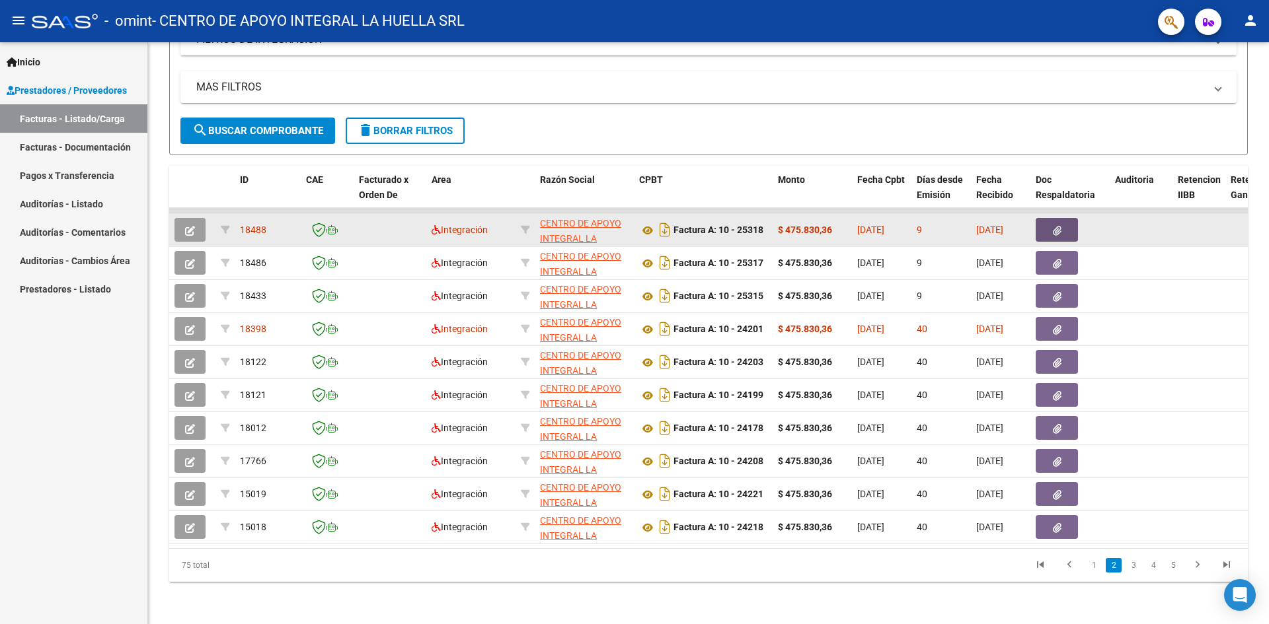
click at [1060, 226] on icon "button" at bounding box center [1057, 231] width 9 height 10
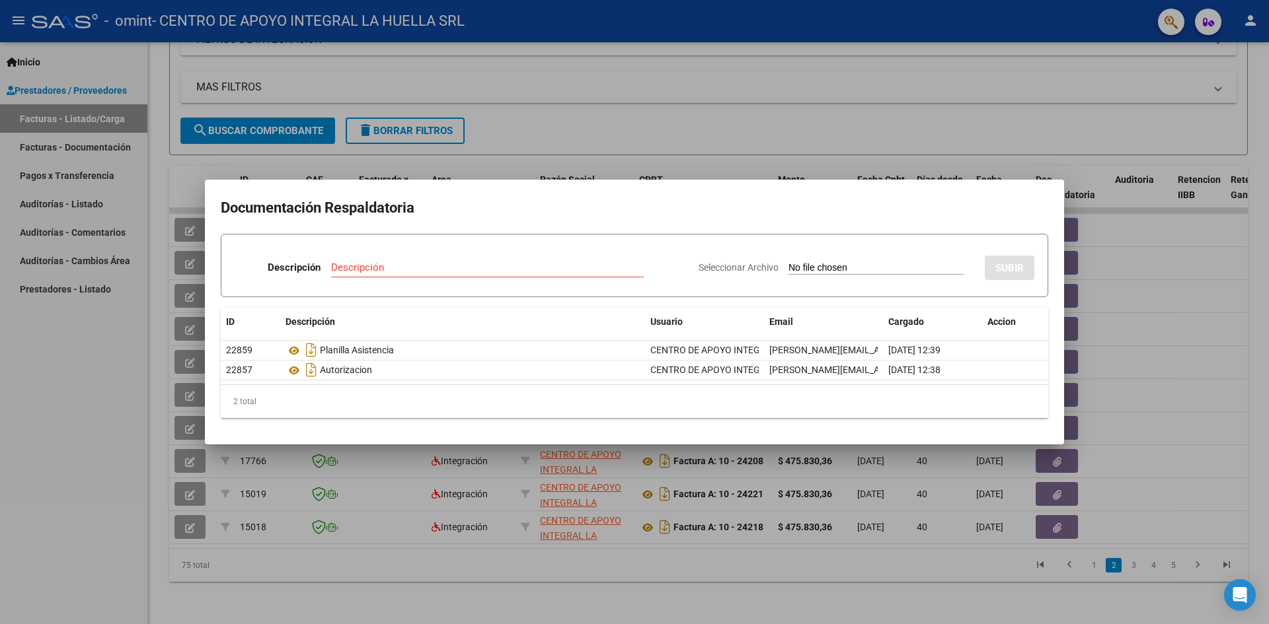
click at [1136, 268] on div at bounding box center [634, 312] width 1269 height 624
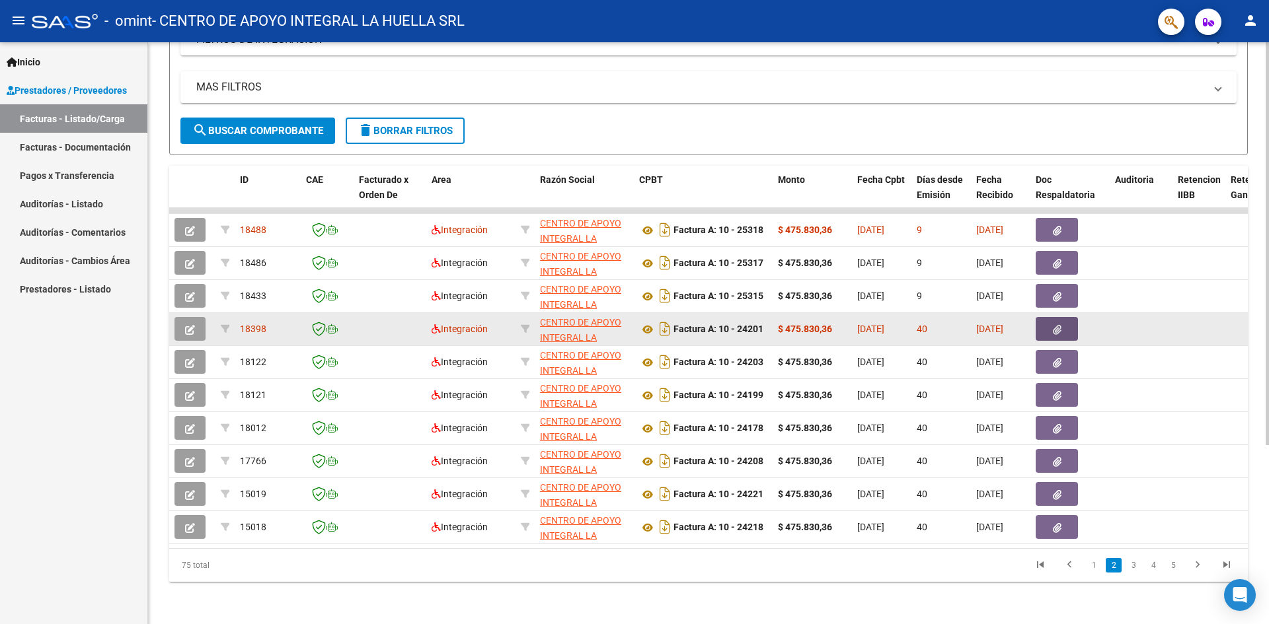
click at [1051, 317] on button "button" at bounding box center [1056, 329] width 42 height 24
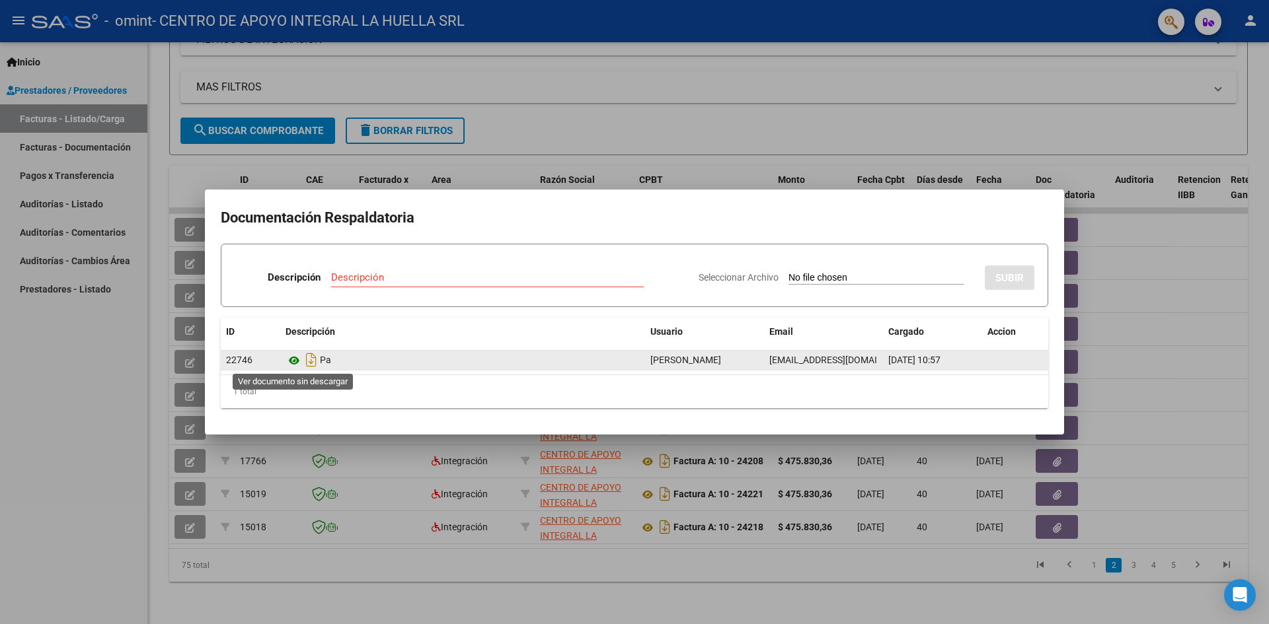
click at [299, 357] on icon at bounding box center [293, 361] width 17 height 16
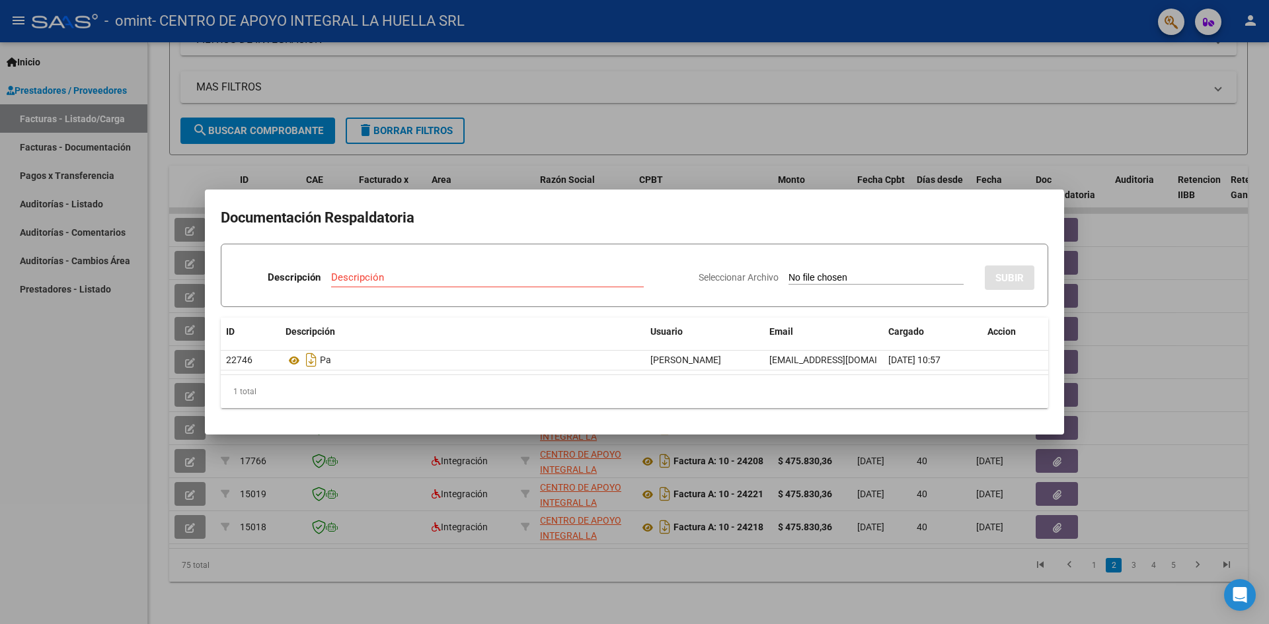
click at [1142, 320] on div at bounding box center [634, 312] width 1269 height 624
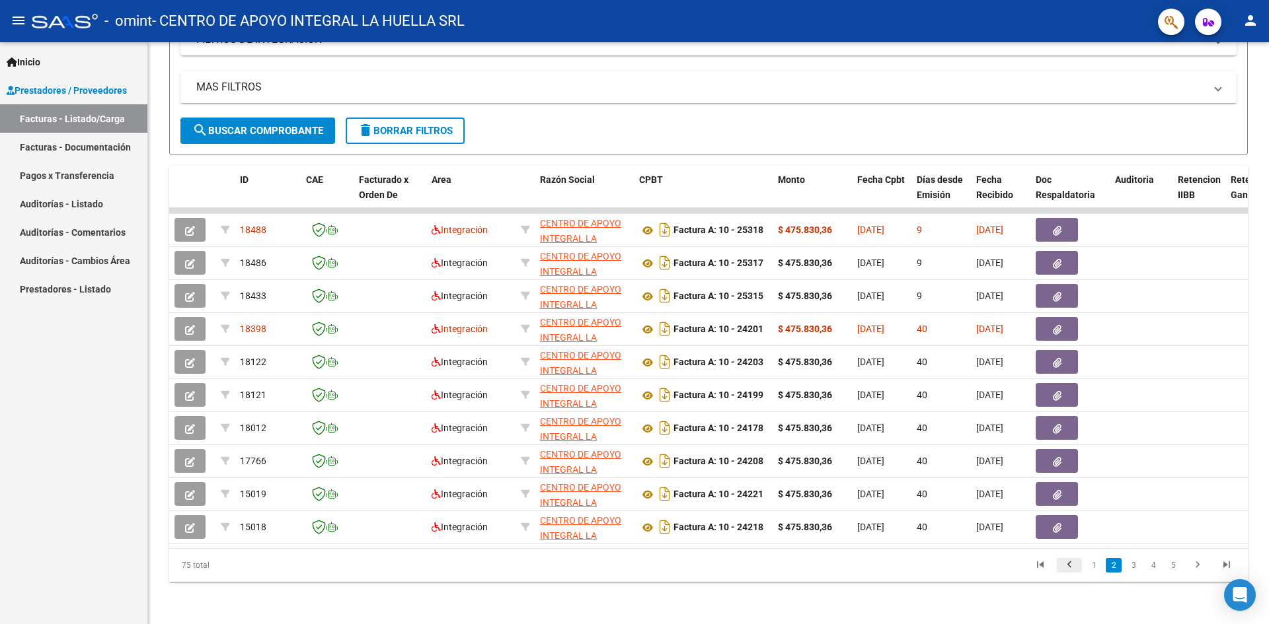
click at [1066, 561] on icon "go to previous page" at bounding box center [1068, 567] width 17 height 16
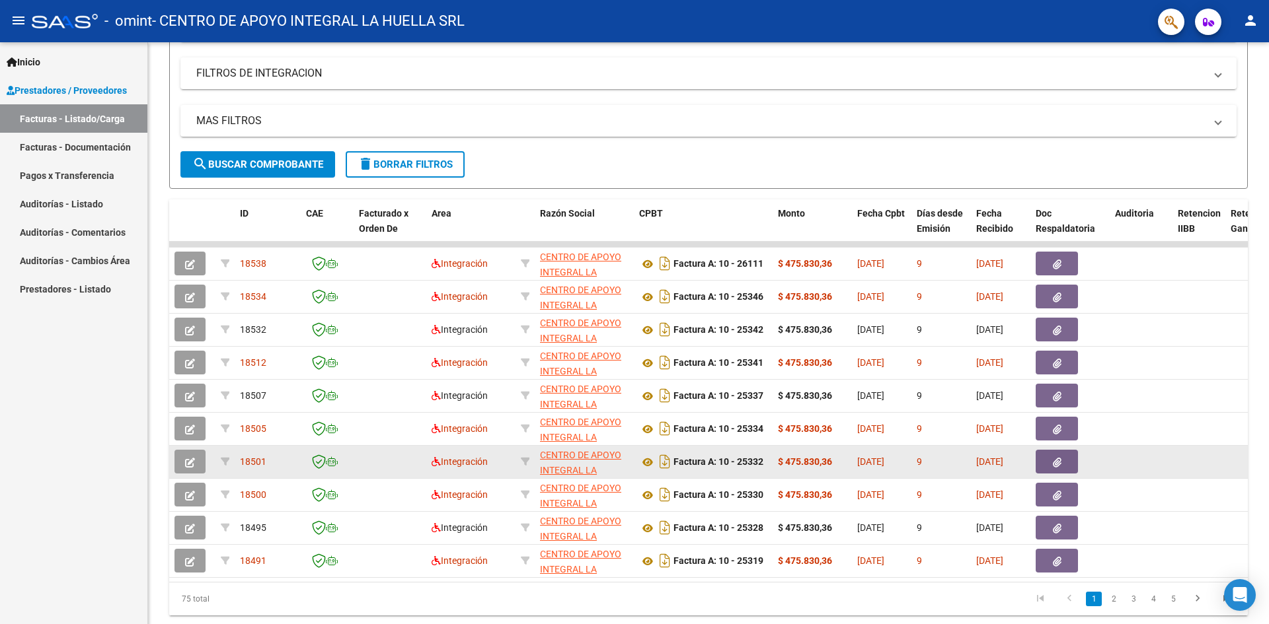
scroll to position [192, 0]
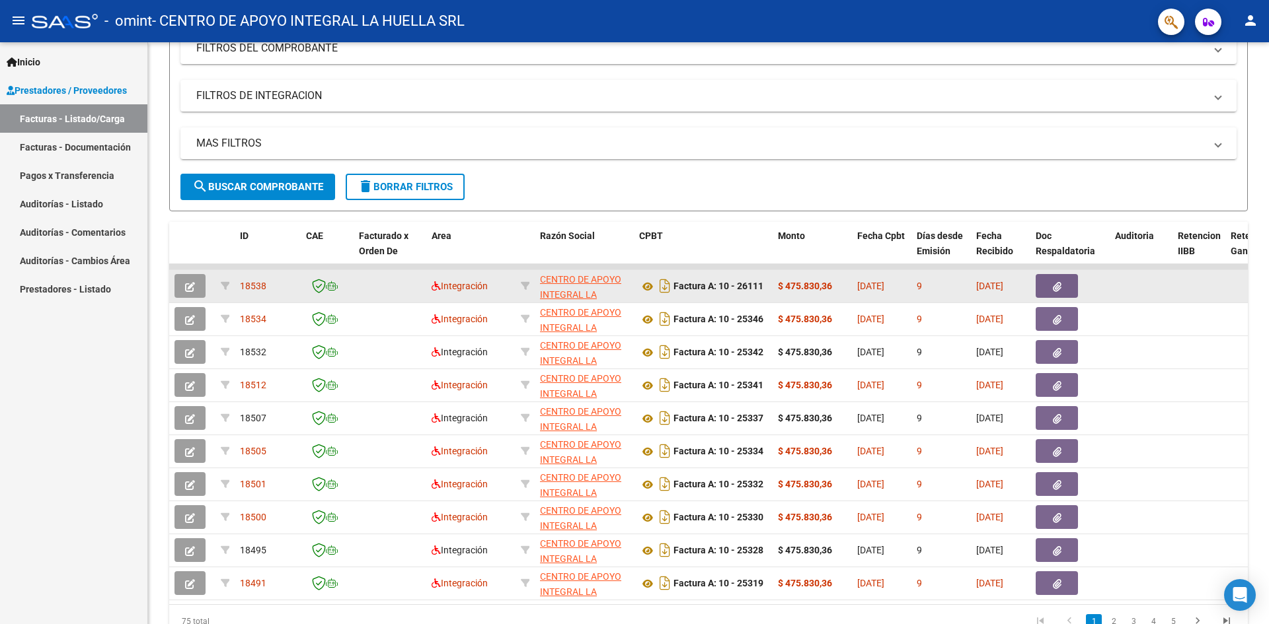
click at [1053, 288] on icon "button" at bounding box center [1057, 287] width 9 height 10
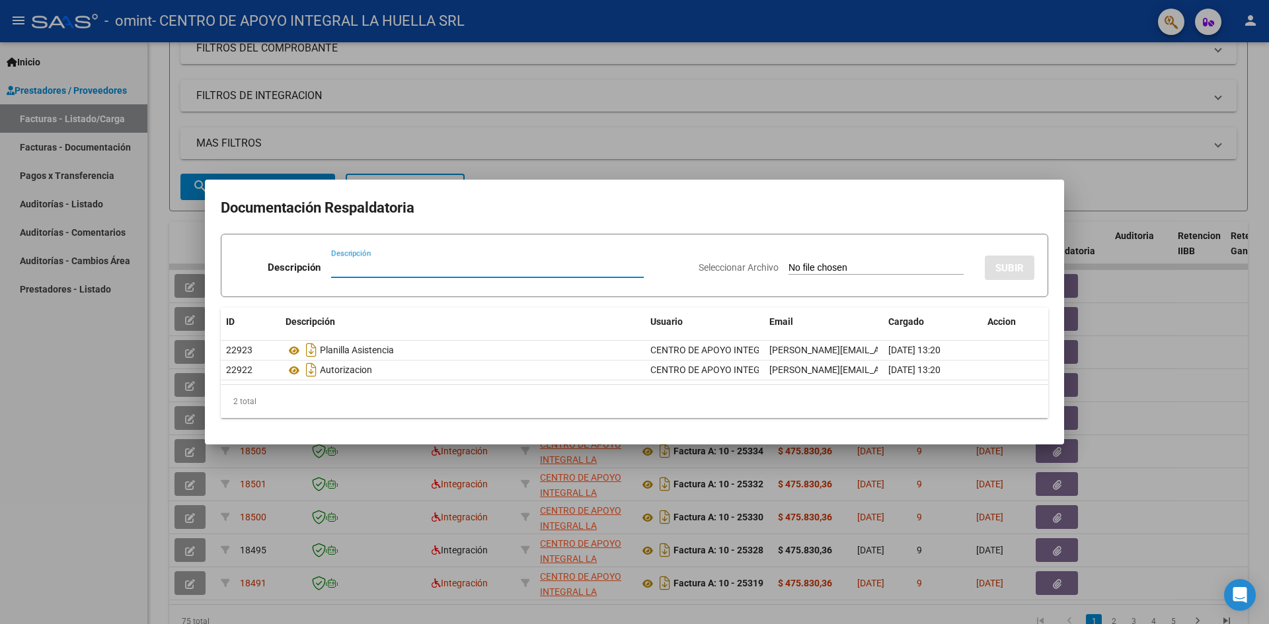
click at [1185, 310] on div at bounding box center [634, 312] width 1269 height 624
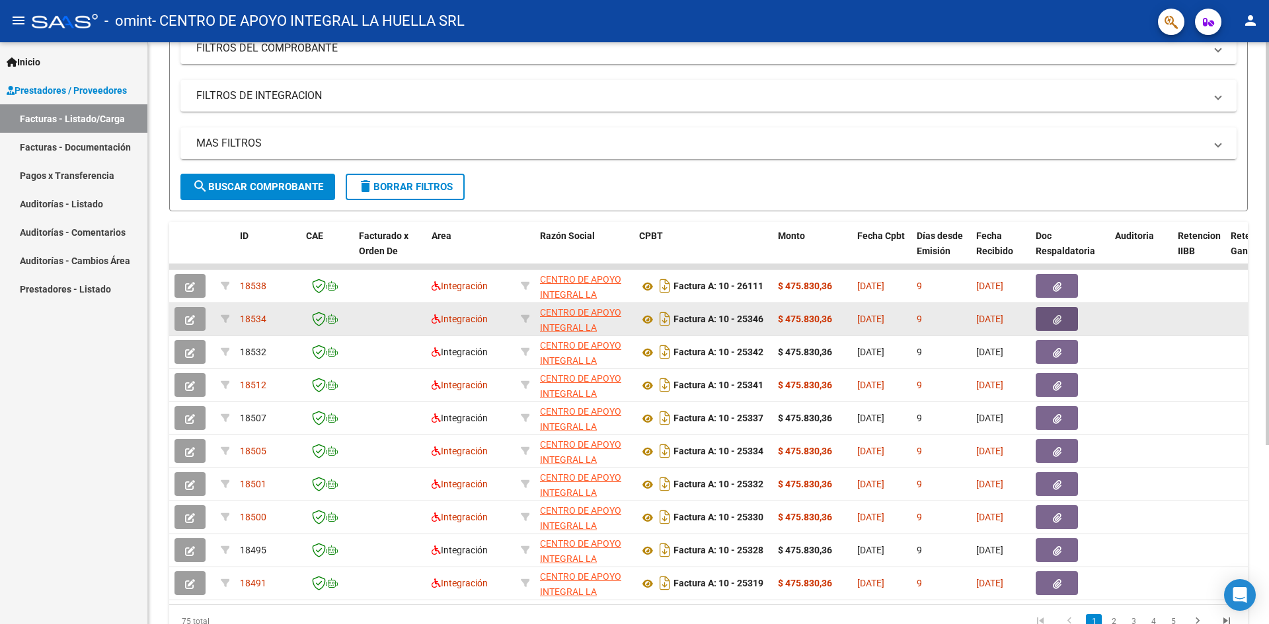
click at [1049, 322] on button "button" at bounding box center [1056, 319] width 42 height 24
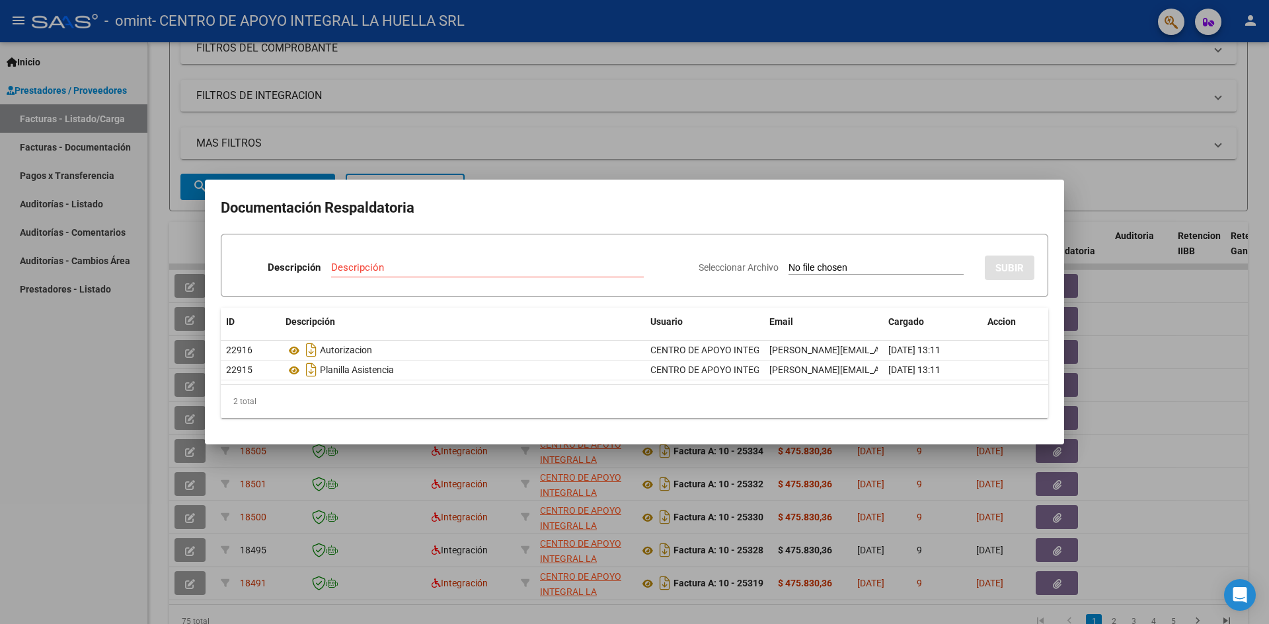
click at [1150, 336] on div at bounding box center [634, 312] width 1269 height 624
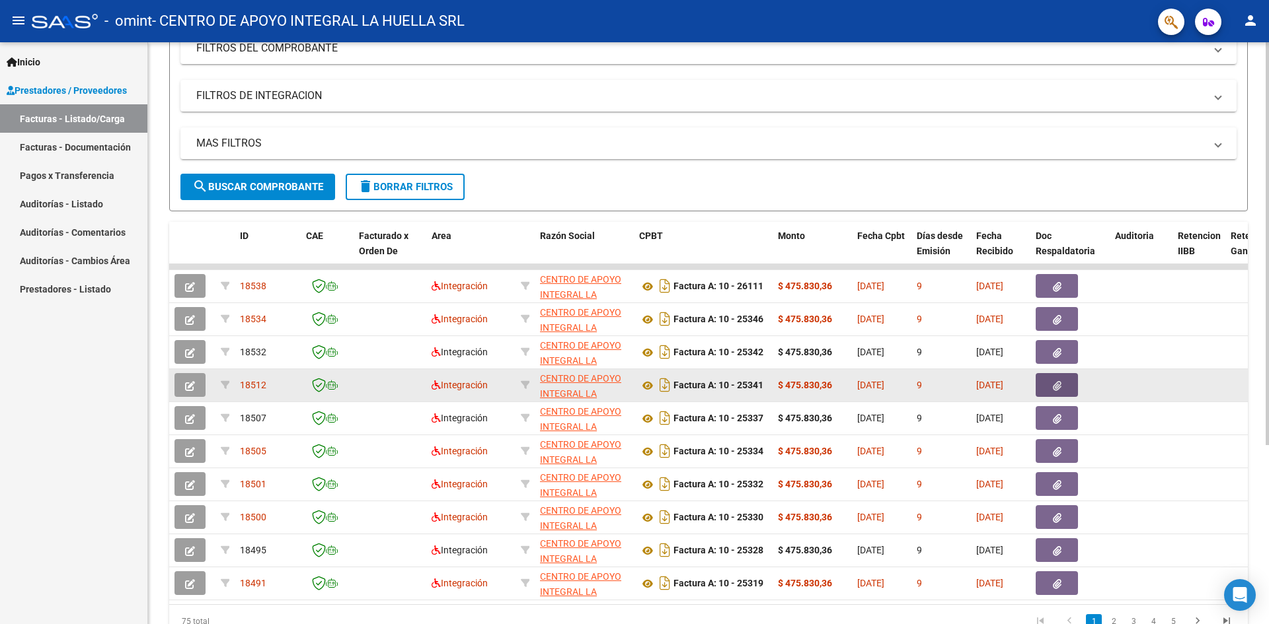
click at [1060, 379] on span "button" at bounding box center [1057, 385] width 9 height 12
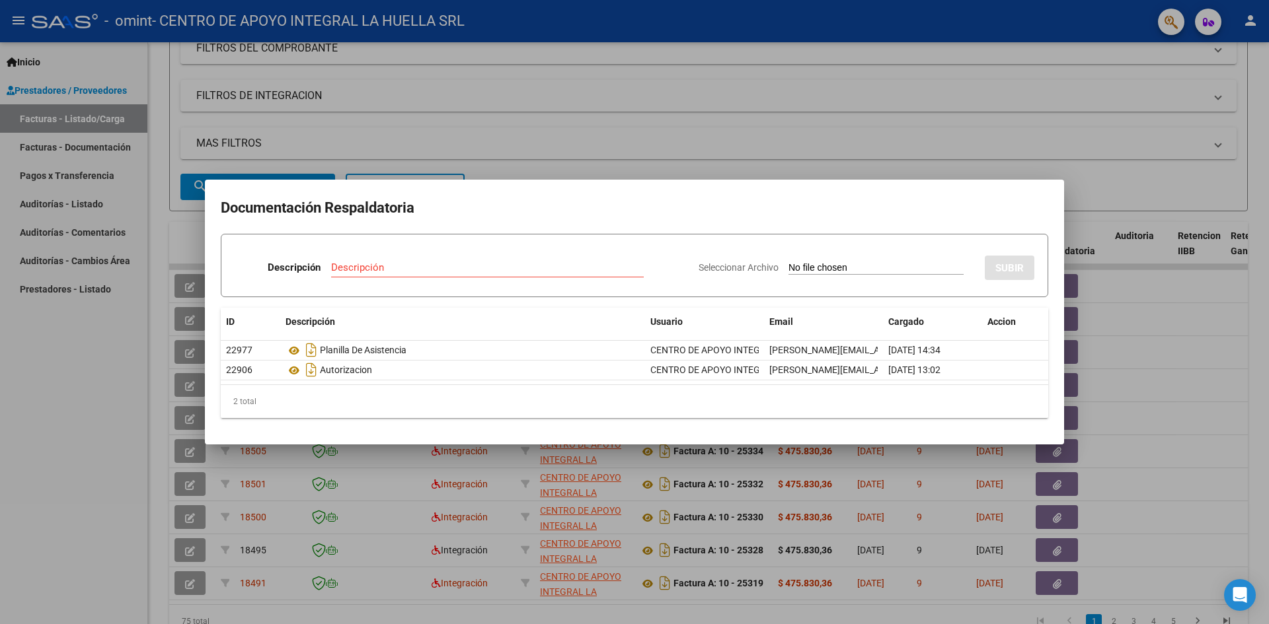
click at [1144, 388] on div at bounding box center [634, 312] width 1269 height 624
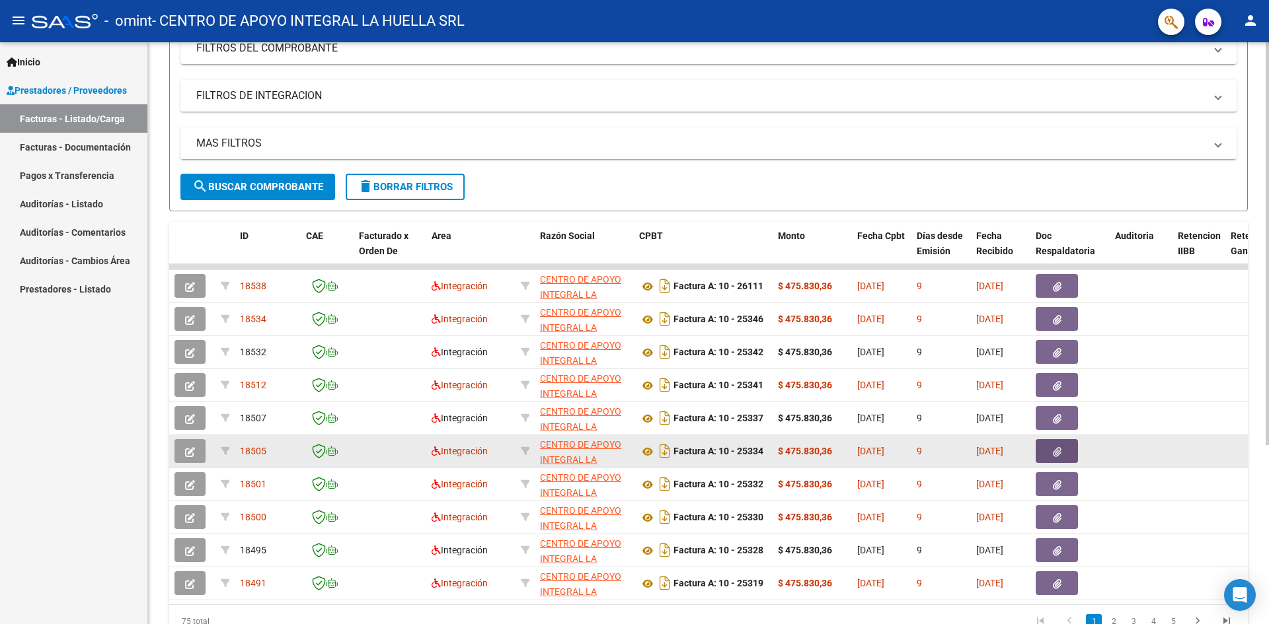
click at [1045, 451] on button "button" at bounding box center [1056, 451] width 42 height 24
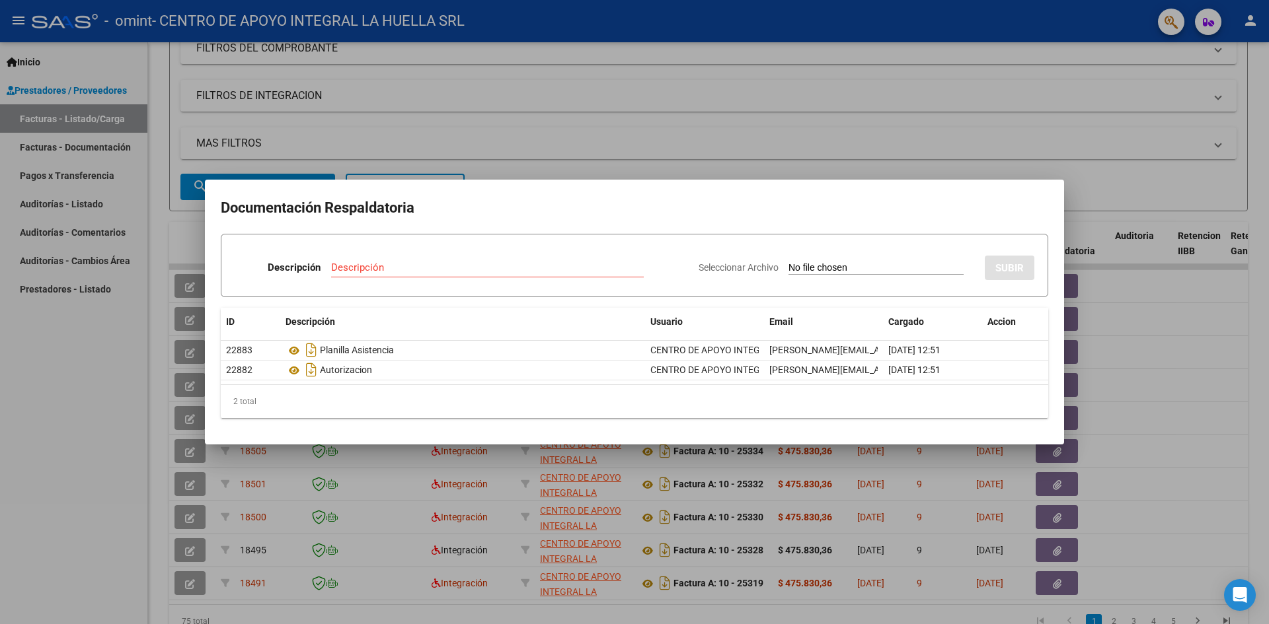
click at [1111, 444] on div at bounding box center [634, 312] width 1269 height 624
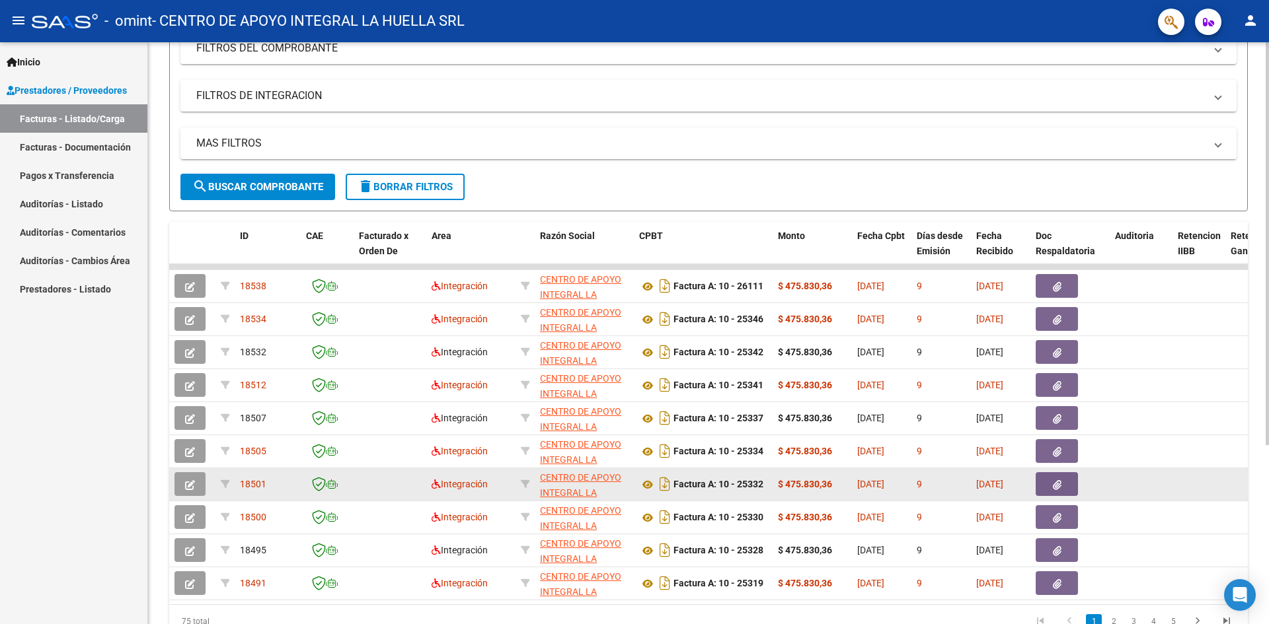
click at [1039, 488] on button "button" at bounding box center [1056, 484] width 42 height 24
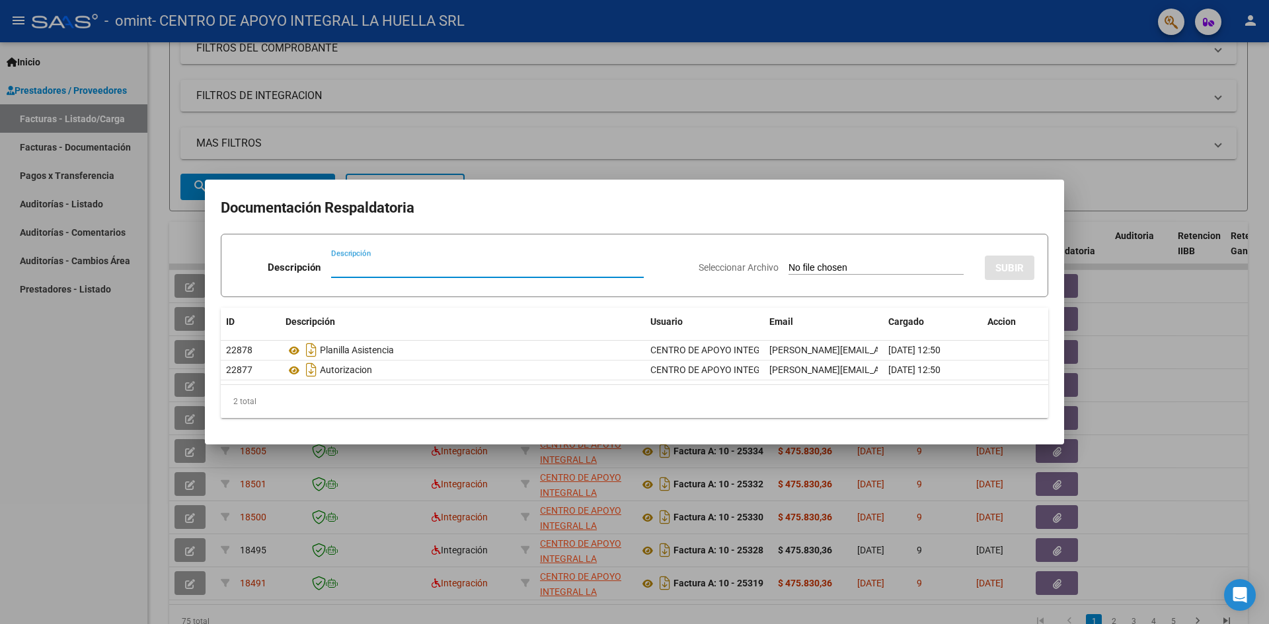
click at [1186, 459] on div at bounding box center [634, 312] width 1269 height 624
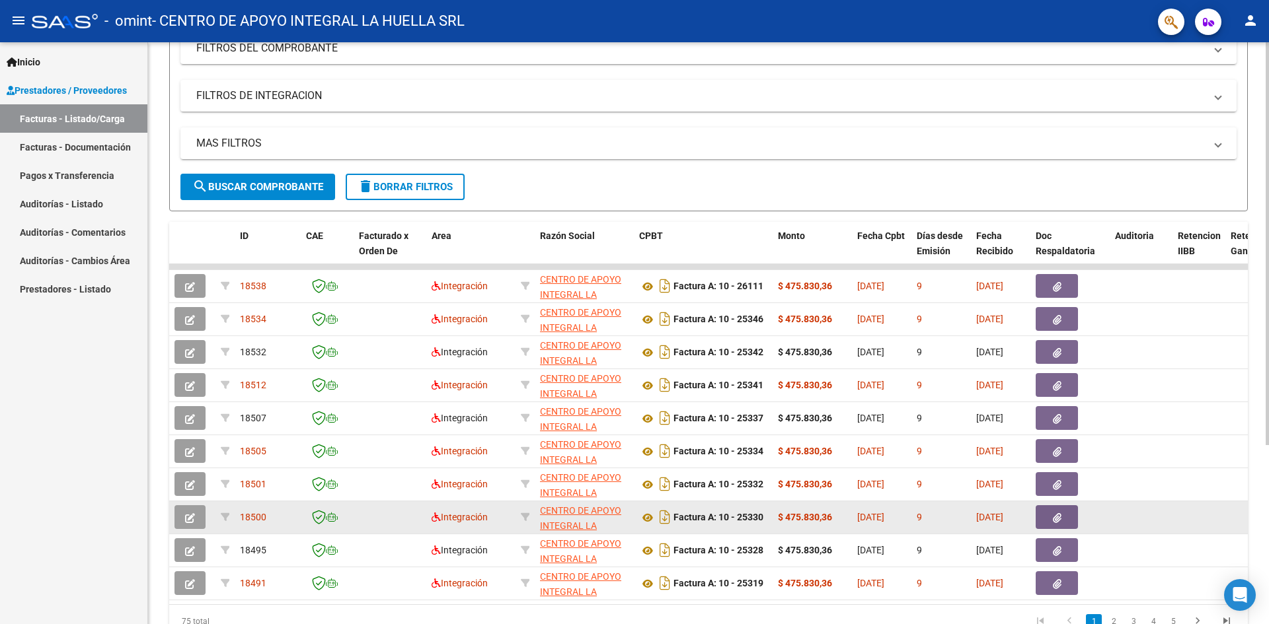
click at [1057, 517] on icon "button" at bounding box center [1057, 518] width 9 height 10
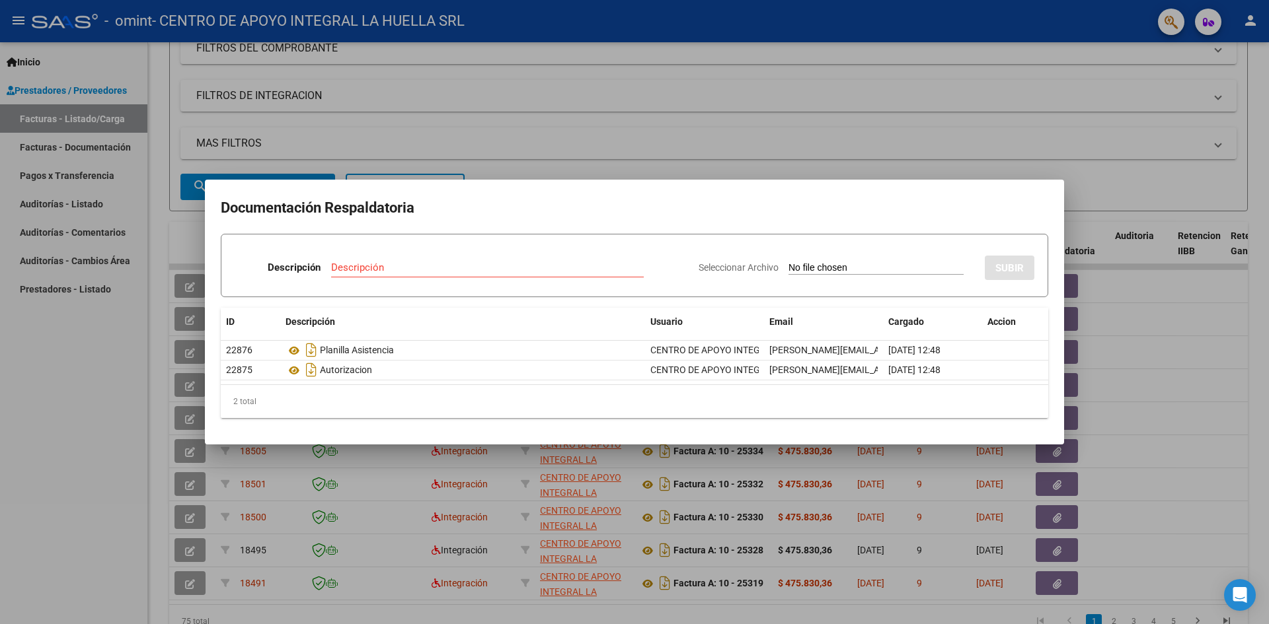
click at [1128, 507] on div at bounding box center [634, 312] width 1269 height 624
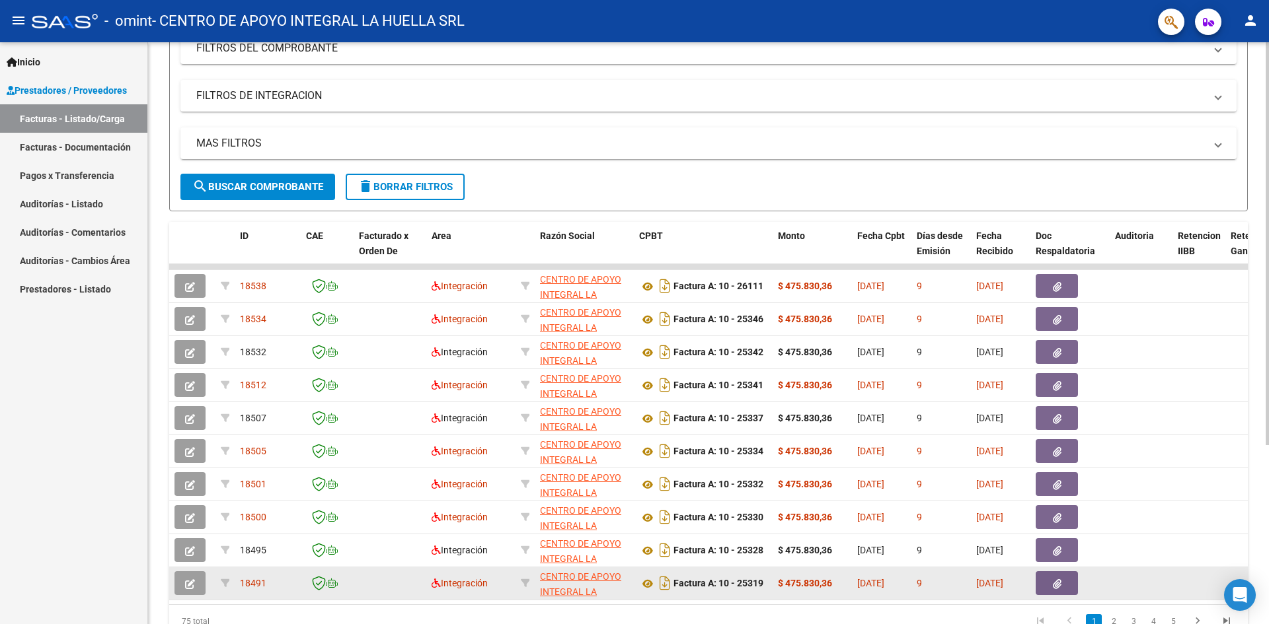
click at [1053, 582] on icon "button" at bounding box center [1057, 584] width 9 height 10
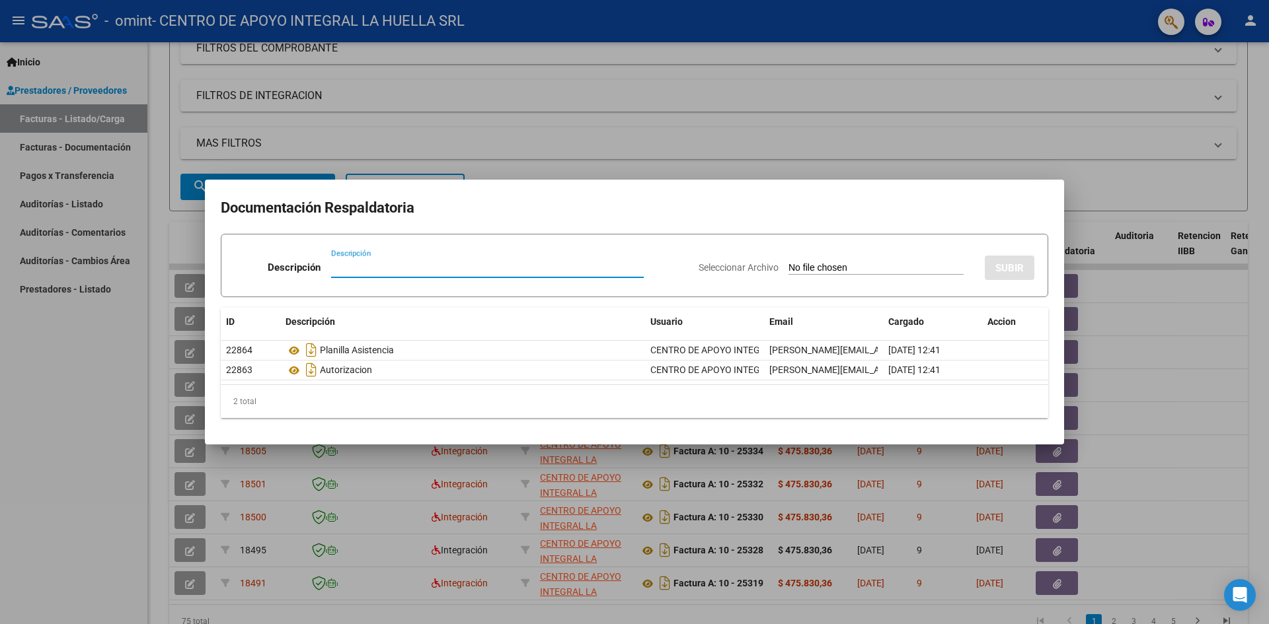
click at [1144, 540] on div at bounding box center [634, 312] width 1269 height 624
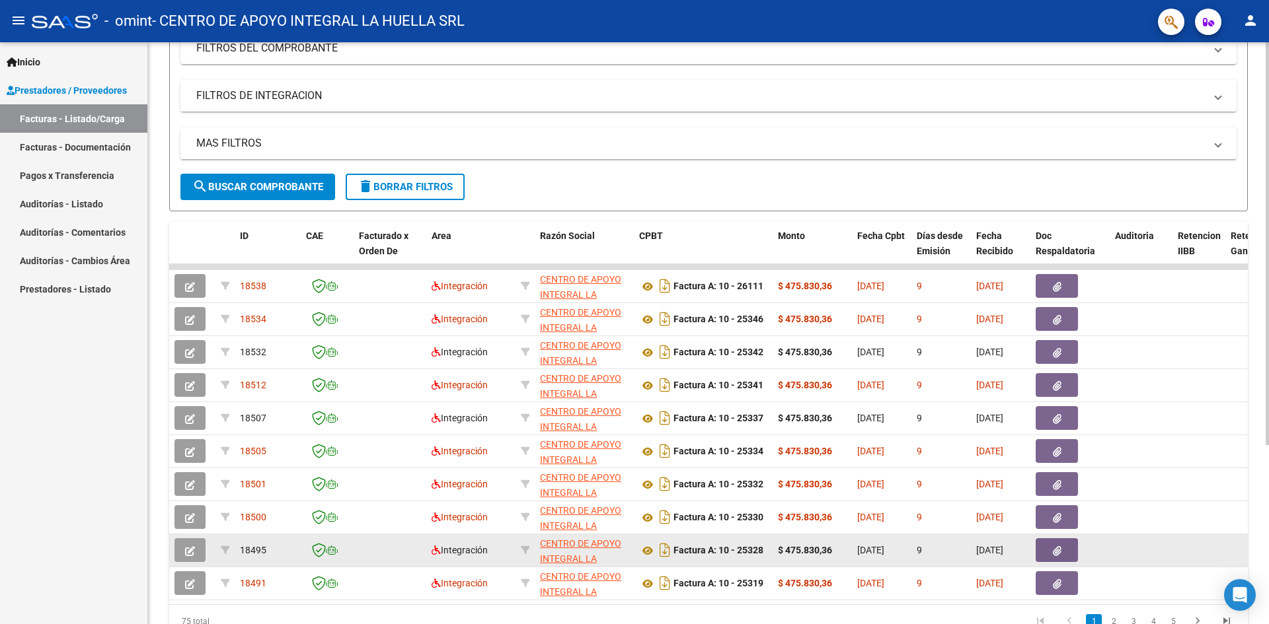
click at [1001, 547] on span "[DATE]" at bounding box center [989, 550] width 27 height 11
click at [1046, 555] on button "button" at bounding box center [1056, 550] width 42 height 24
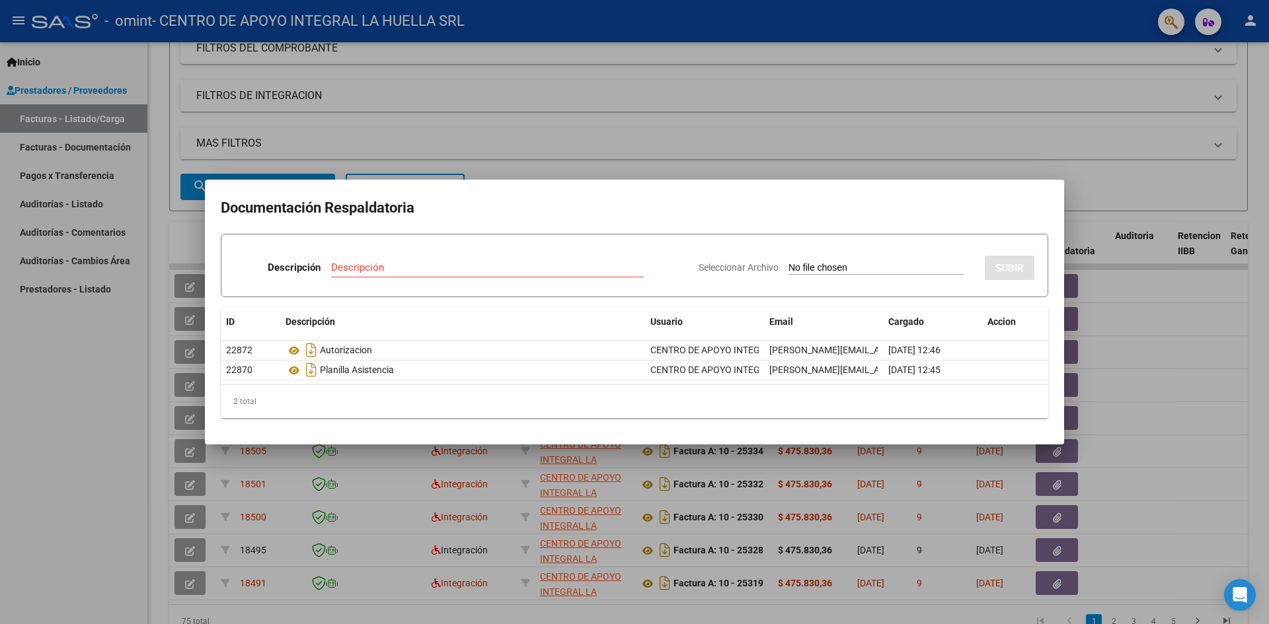
click at [1176, 489] on div at bounding box center [634, 312] width 1269 height 624
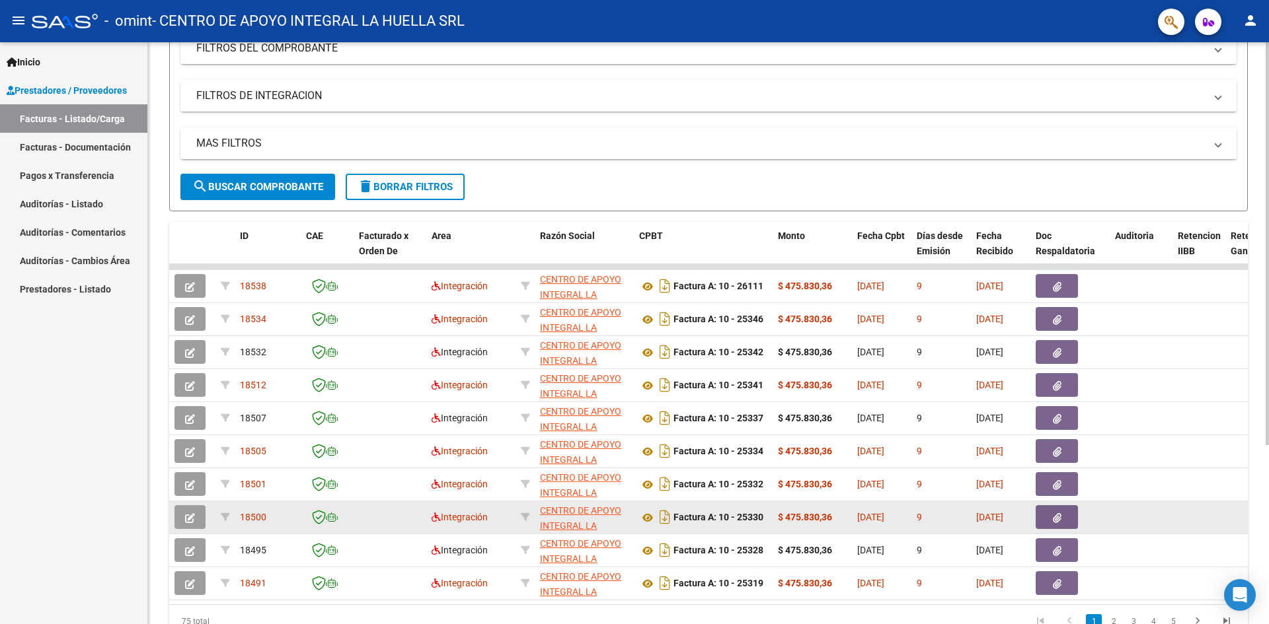
scroll to position [258, 0]
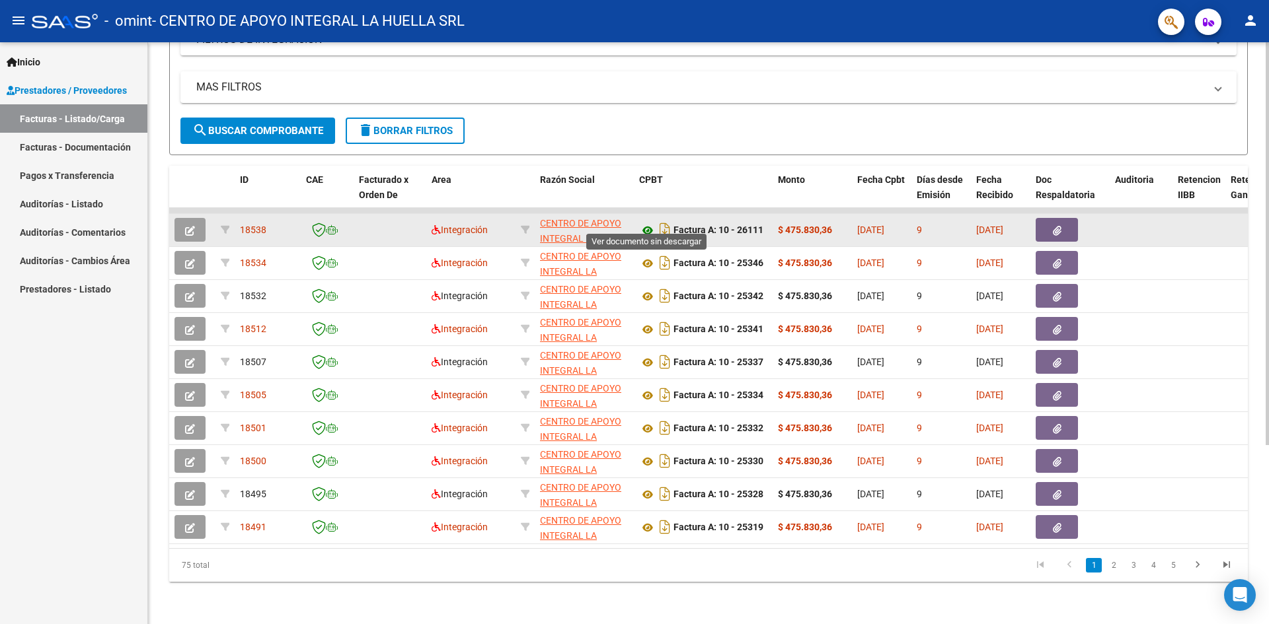
click at [646, 223] on icon at bounding box center [647, 231] width 17 height 16
click at [1053, 218] on button "button" at bounding box center [1056, 230] width 42 height 24
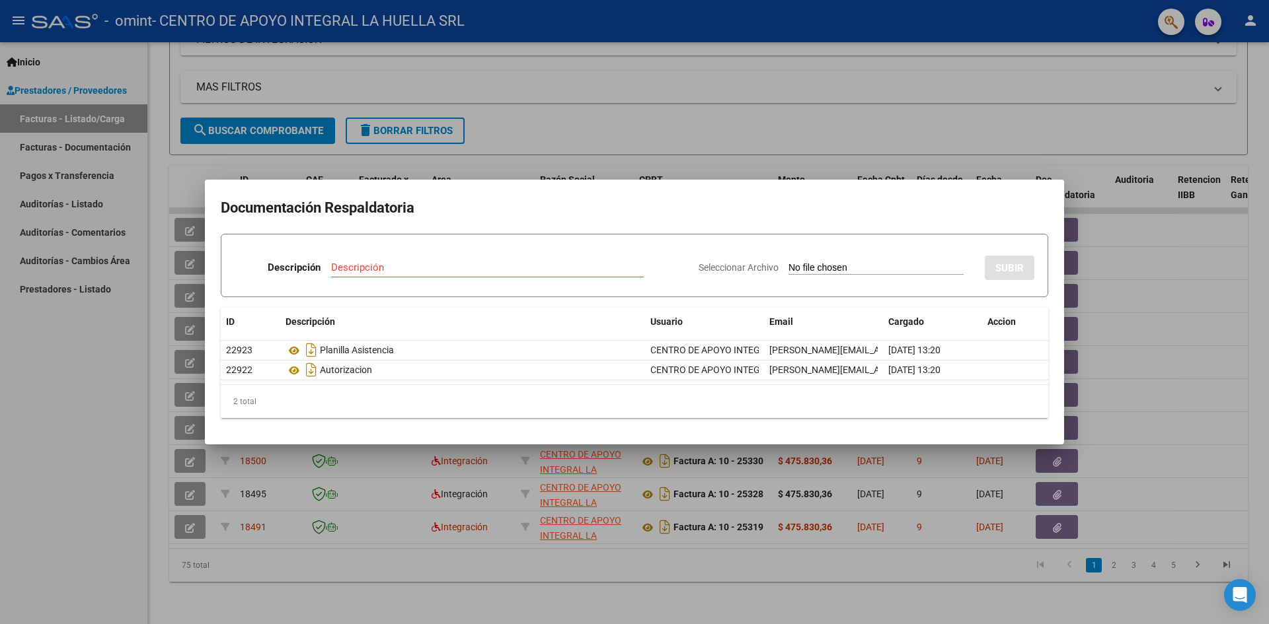
click at [984, 120] on div at bounding box center [634, 312] width 1269 height 624
